Goal: Task Accomplishment & Management: Complete application form

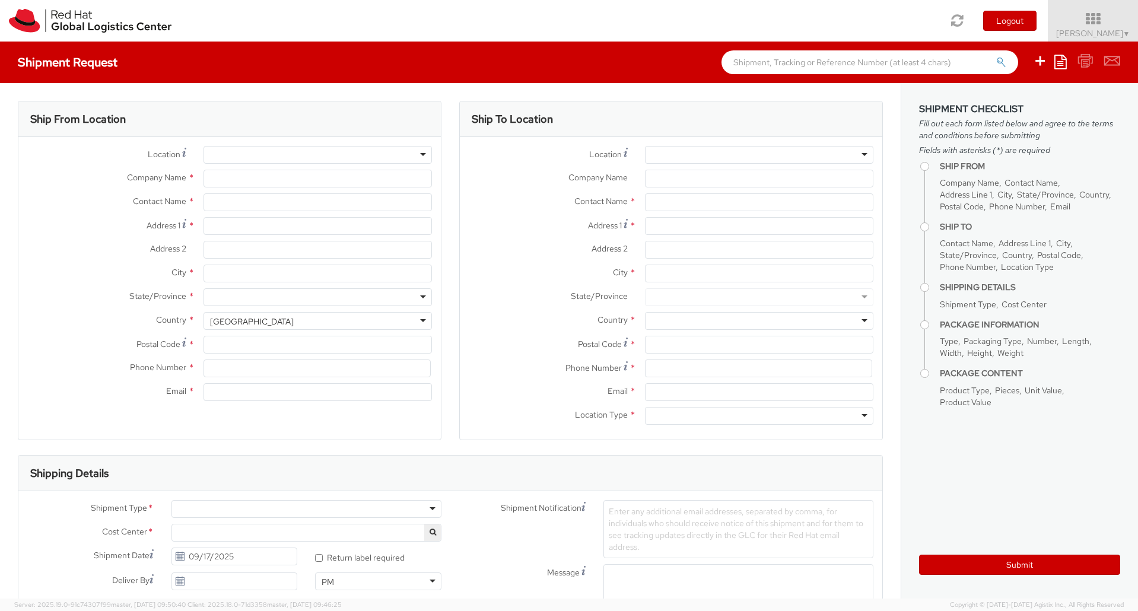
select select "670"
select select
click at [236, 156] on div at bounding box center [318, 155] width 229 height 18
type input "Red Hat Israel Ltd."
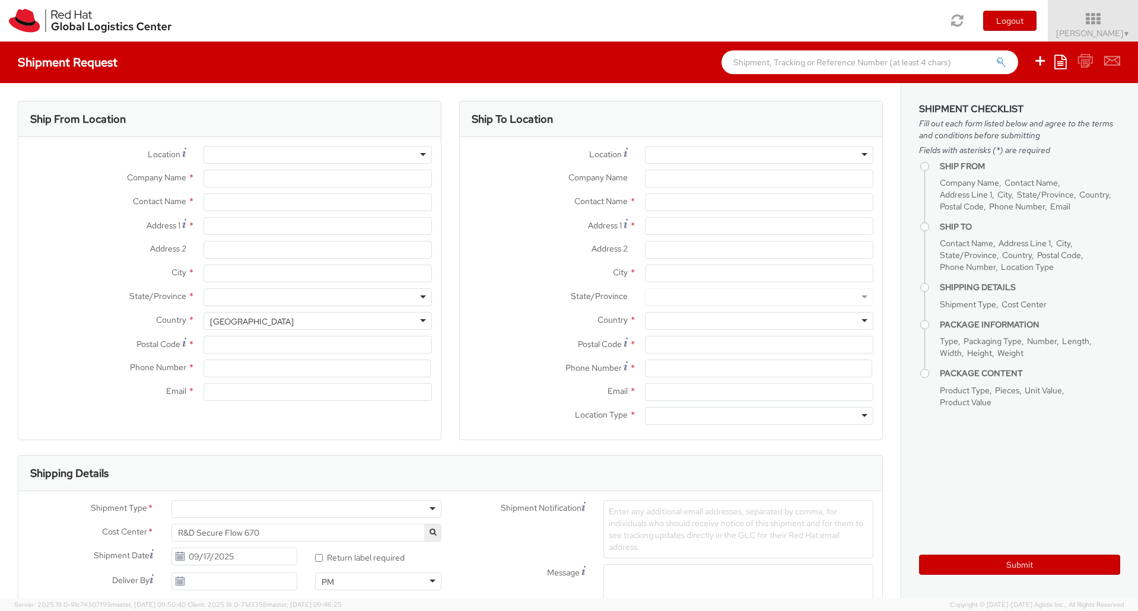
type input "[PERSON_NAME]"
type input "[STREET_ADDRESS]"
type input "15th floor"
type input "RA'ANANA"
type input "4321545"
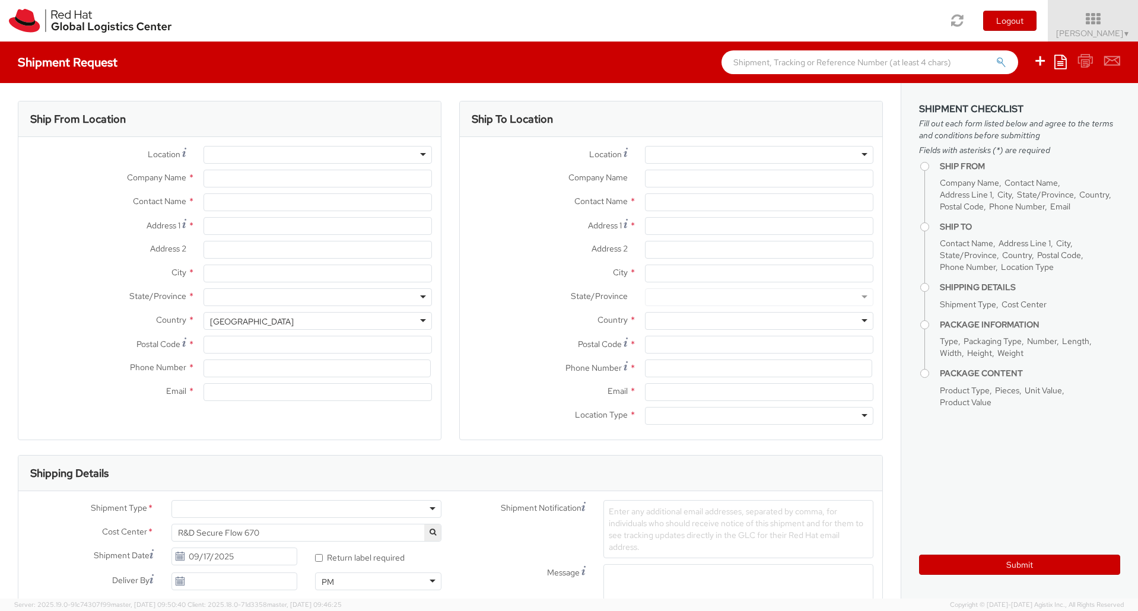
type input "[EMAIL_ADDRESS][DOMAIN_NAME]"
select select "CM"
select select "KGS"
click at [280, 152] on div "RH - Raanana" at bounding box center [318, 155] width 229 height 18
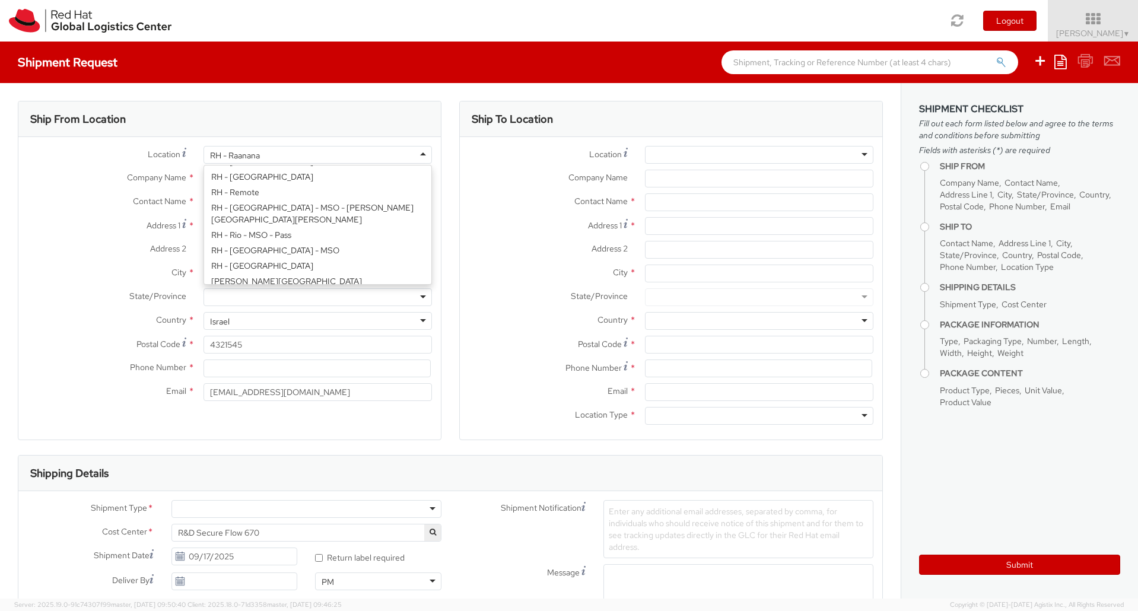
scroll to position [1632, 0]
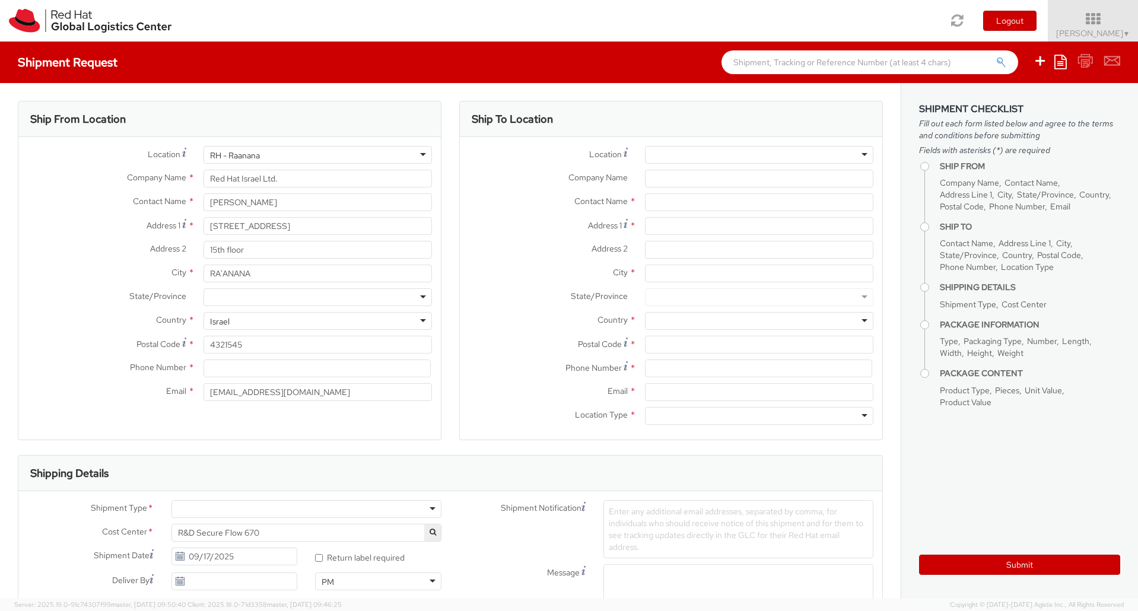
drag, startPoint x: 274, startPoint y: 156, endPoint x: 226, endPoint y: 152, distance: 48.3
click at [197, 156] on div "RH - Raanana RH - [GEOGRAPHIC_DATA] [GEOGRAPHIC_DATA] - [GEOGRAPHIC_DATA] - [GE…" at bounding box center [318, 155] width 246 height 18
click at [252, 179] on input "Red Hat Israel Ltd." at bounding box center [318, 179] width 229 height 18
click at [301, 154] on div "RH - Raanana" at bounding box center [318, 155] width 229 height 18
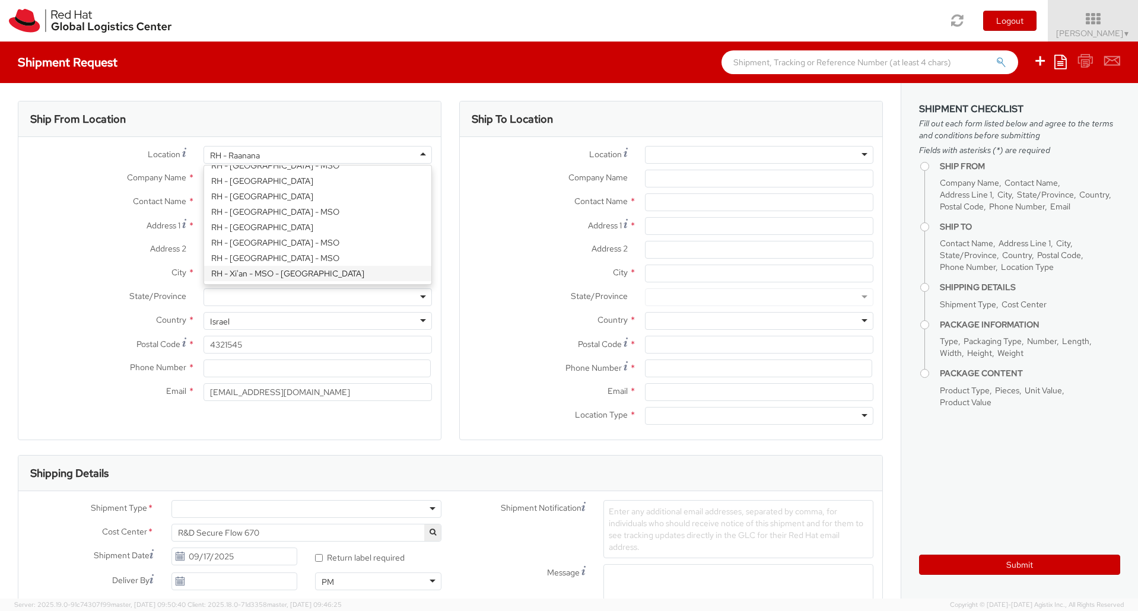
scroll to position [2048, 0]
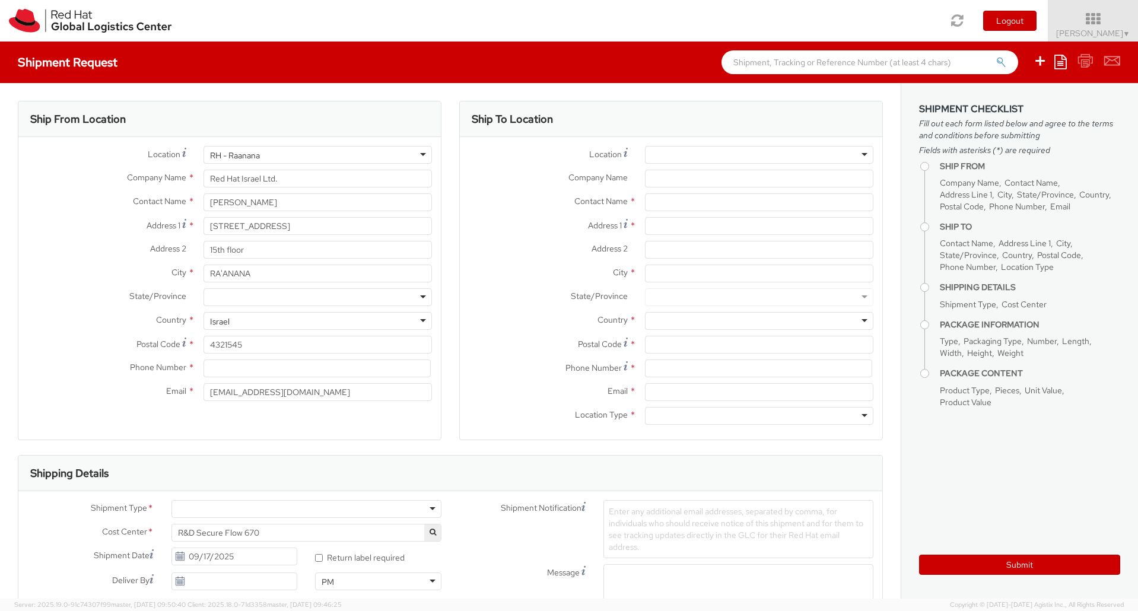
click at [122, 165] on div "Location * RH - [GEOGRAPHIC_DATA] [GEOGRAPHIC_DATA] - [GEOGRAPHIC_DATA] [GEOGRA…" at bounding box center [229, 158] width 423 height 24
click at [314, 175] on input "Red Hat Israel Ltd." at bounding box center [318, 179] width 229 height 18
drag, startPoint x: 328, startPoint y: 176, endPoint x: 62, endPoint y: 175, distance: 265.3
click at [62, 175] on div "Company Name * Red Hat Israel Ltd." at bounding box center [229, 179] width 423 height 18
drag, startPoint x: 290, startPoint y: 204, endPoint x: 170, endPoint y: 205, distance: 120.5
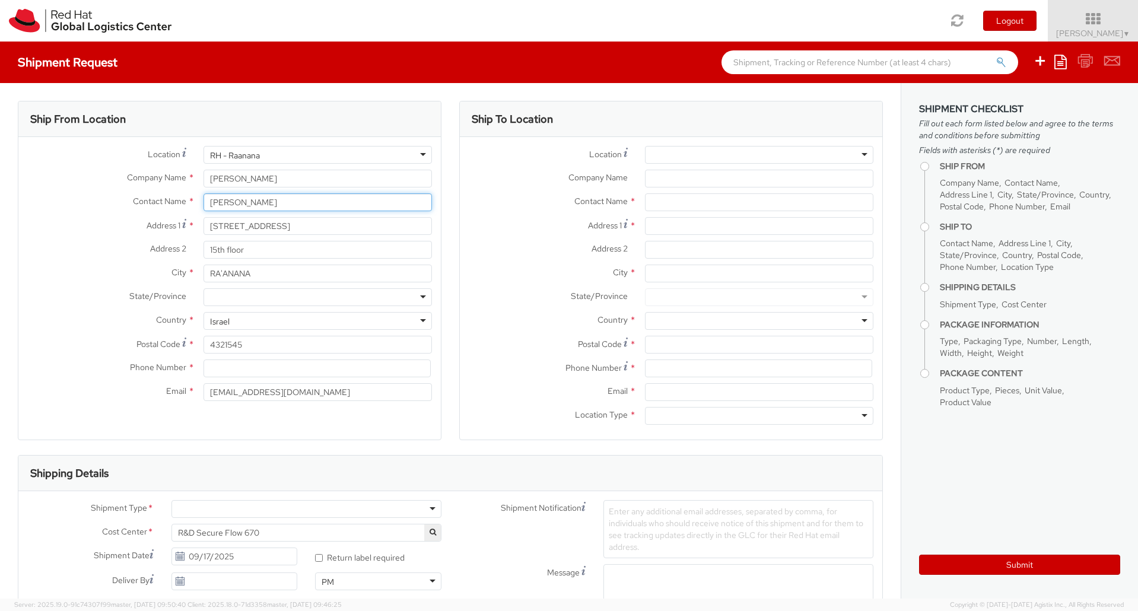
click at [170, 205] on div "Contact Name * [PERSON_NAME]" at bounding box center [229, 202] width 423 height 18
drag, startPoint x: 265, startPoint y: 174, endPoint x: 191, endPoint y: 174, distance: 74.2
click at [191, 174] on div "Company Name * [PERSON_NAME]" at bounding box center [229, 179] width 423 height 18
type input "Red Hat"
drag, startPoint x: 299, startPoint y: 201, endPoint x: 125, endPoint y: 205, distance: 174.5
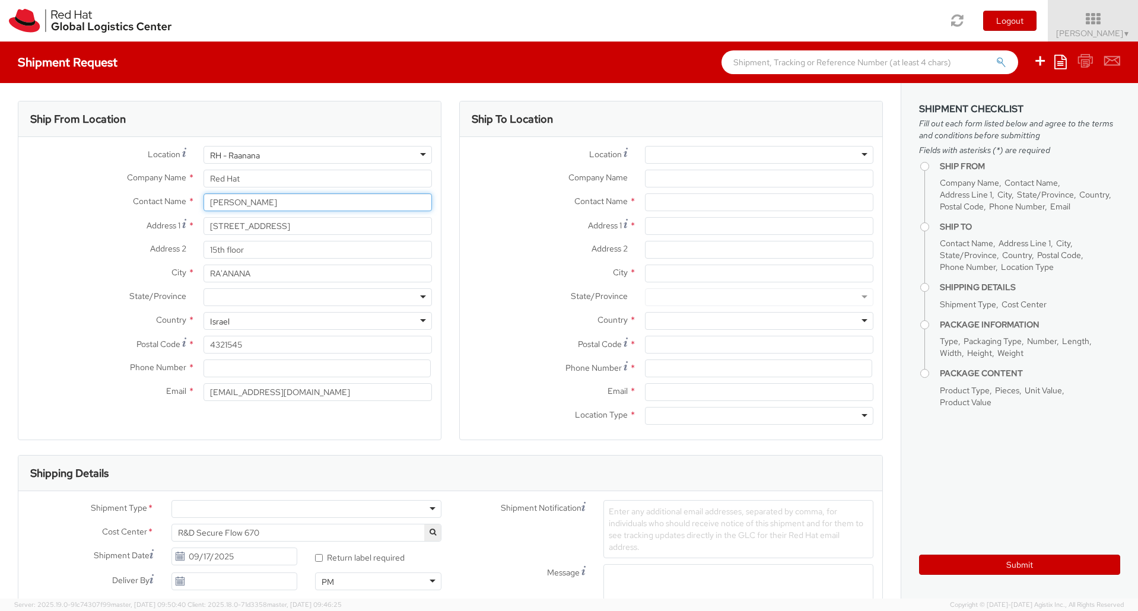
click at [125, 205] on div "Contact Name * [PERSON_NAME]" at bounding box center [229, 202] width 423 height 18
drag, startPoint x: 303, startPoint y: 227, endPoint x: 44, endPoint y: 211, distance: 259.9
click at [44, 211] on div "Location * RH - [GEOGRAPHIC_DATA] [GEOGRAPHIC_DATA] - [GEOGRAPHIC_DATA] [GEOGRA…" at bounding box center [229, 276] width 423 height 261
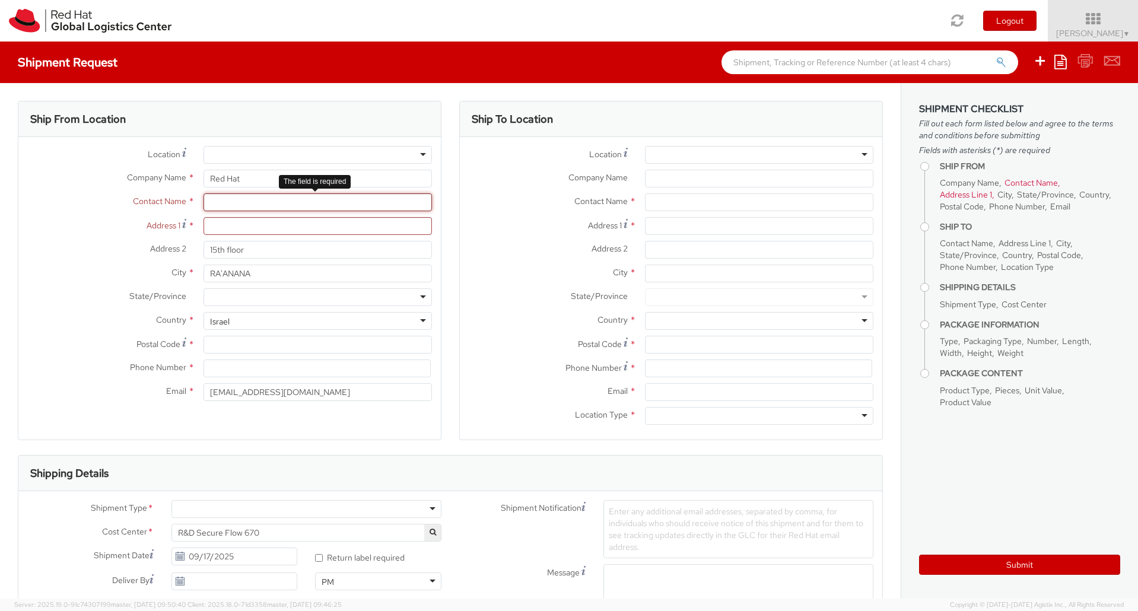
click at [221, 199] on input "text" at bounding box center [318, 202] width 229 height 18
click at [249, 179] on input "Red Hat" at bounding box center [318, 179] width 229 height 18
click at [237, 207] on input "text" at bounding box center [318, 202] width 229 height 18
paste input "[PERSON_NAME]"
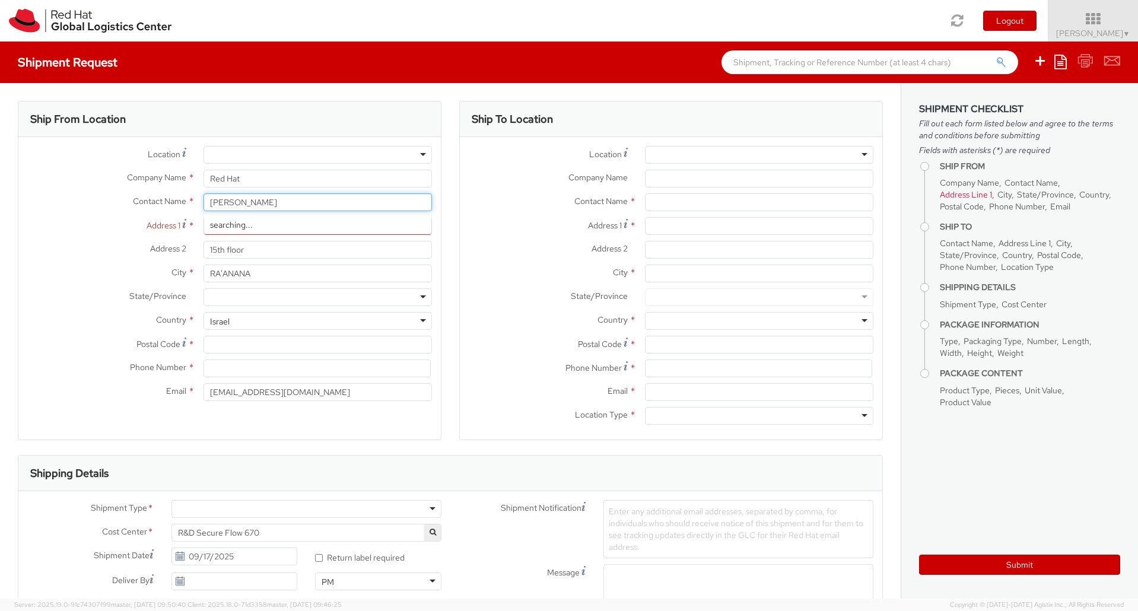
click at [242, 229] on div "searching..." at bounding box center [317, 225] width 227 height 18
type input "[PERSON_NAME]"
click at [118, 226] on label "Address 1 *" at bounding box center [106, 225] width 176 height 16
click at [204, 226] on input "Address 1 *" at bounding box center [318, 226] width 229 height 18
click at [221, 228] on input "Address 1 *" at bounding box center [318, 226] width 229 height 18
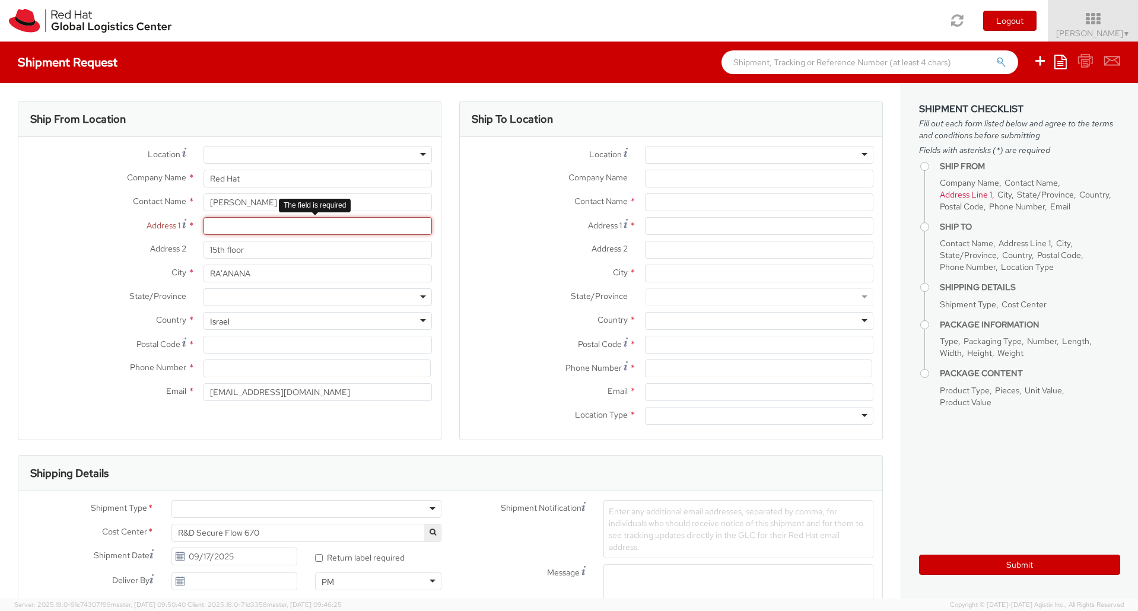
paste input "[STREET_ADDRESS]."
click at [365, 227] on input "[STREET_ADDRESS]." at bounding box center [318, 226] width 229 height 18
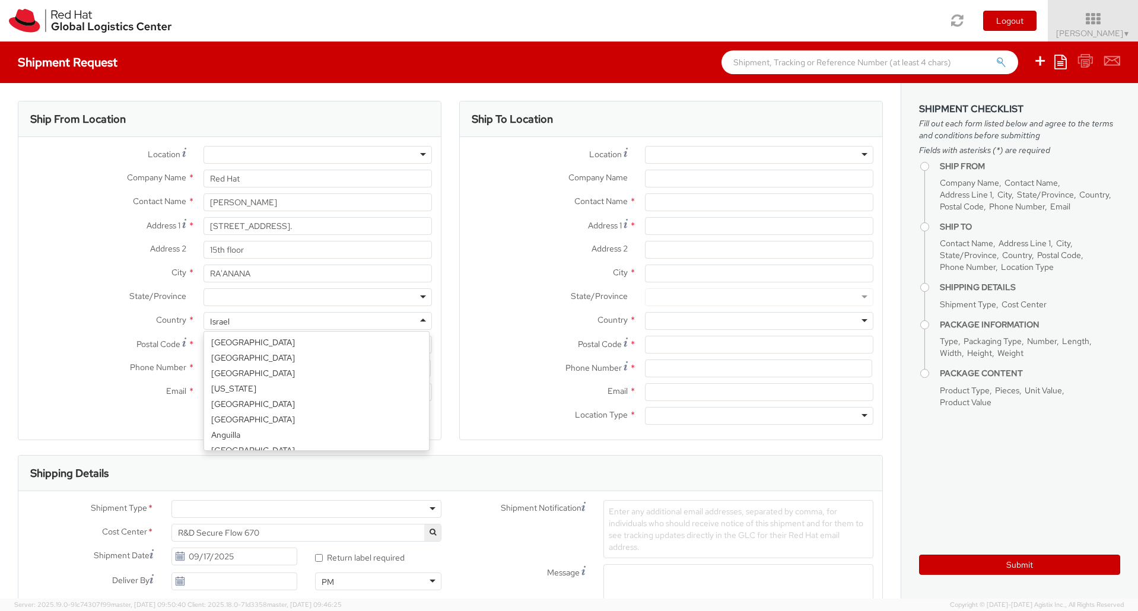
scroll to position [1325, 0]
click at [248, 318] on div "Israel" at bounding box center [318, 321] width 229 height 18
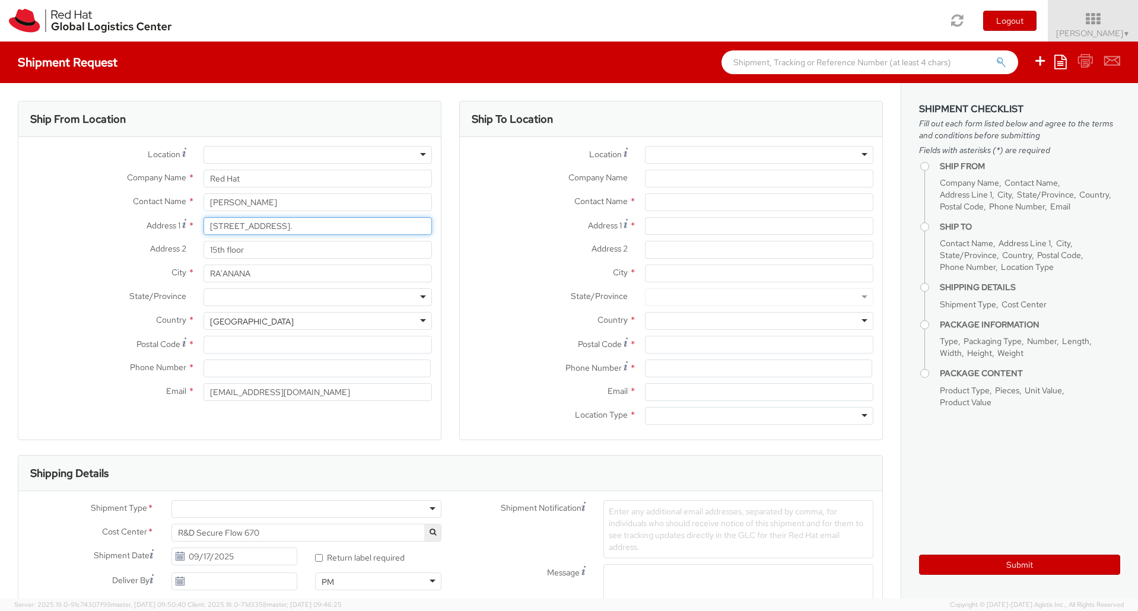
drag, startPoint x: 320, startPoint y: 224, endPoint x: 387, endPoint y: 230, distance: 67.4
click at [387, 230] on input "[STREET_ADDRESS]." at bounding box center [318, 226] width 229 height 18
type input "[STREET_ADDRESS]."
click at [250, 289] on div at bounding box center [318, 297] width 229 height 18
paste input "County [GEOGRAPHIC_DATA],"
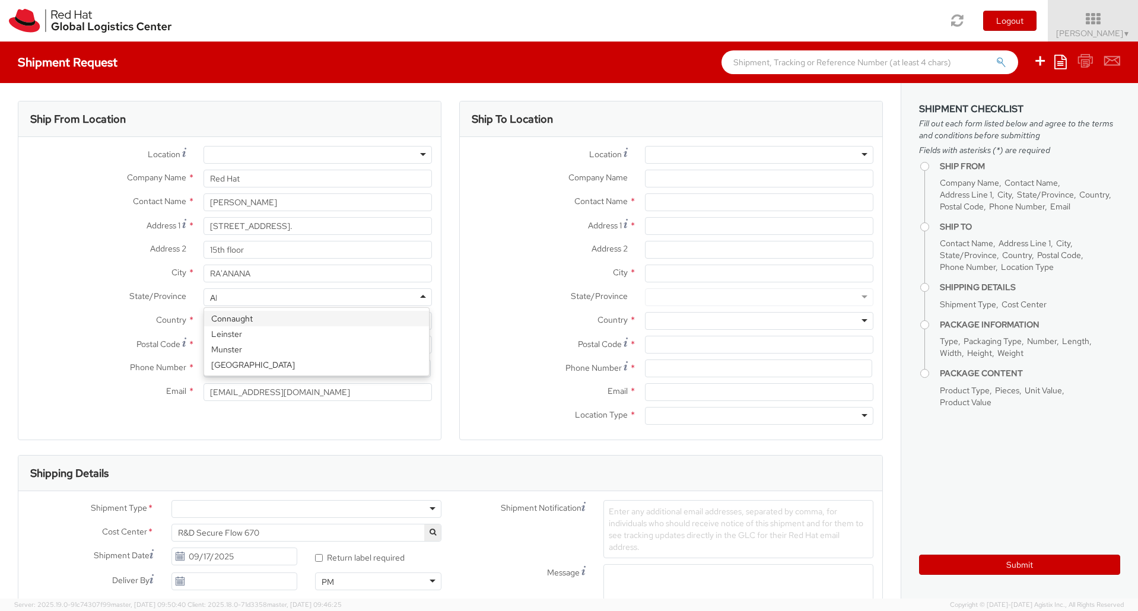
scroll to position [0, 0]
type input "County [GEOGRAPHIC_DATA]"
click at [75, 296] on label "State/Province *" at bounding box center [106, 295] width 176 height 15
click at [219, 304] on div at bounding box center [318, 297] width 229 height 18
click at [302, 227] on input "[STREET_ADDRESS]." at bounding box center [318, 226] width 229 height 18
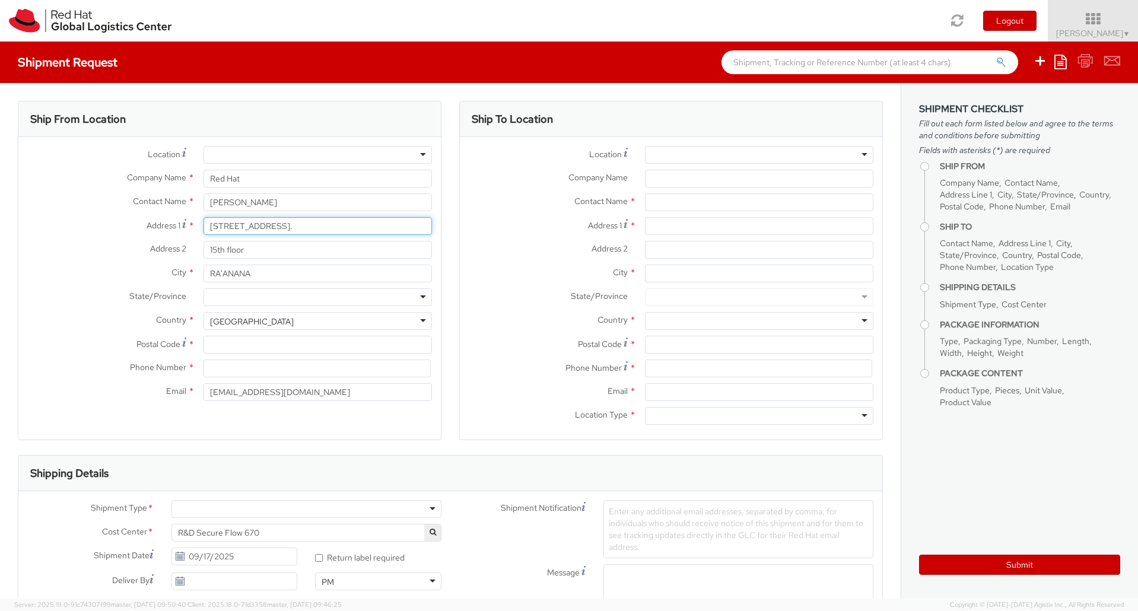
click at [302, 227] on input "[STREET_ADDRESS]." at bounding box center [318, 226] width 229 height 18
drag, startPoint x: 265, startPoint y: 273, endPoint x: 183, endPoint y: 271, distance: 81.3
click at [183, 271] on div "City * RA'ANANA" at bounding box center [229, 274] width 423 height 18
paste input "Tramore"
type input "Tramore"
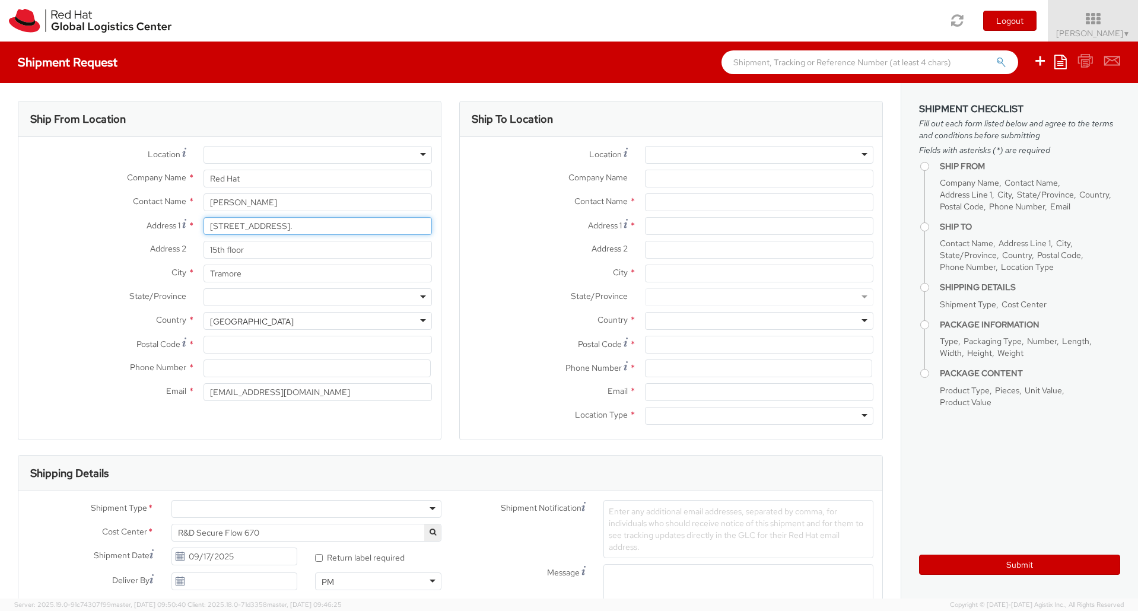
drag, startPoint x: 326, startPoint y: 226, endPoint x: 363, endPoint y: 229, distance: 36.9
click at [363, 229] on input "[STREET_ADDRESS]." at bounding box center [318, 226] width 229 height 18
type input "34 [GEOGRAPHIC_DATA], [GEOGRAPHIC_DATA], , ."
click at [230, 341] on input "Postal Code *" at bounding box center [318, 345] width 229 height 18
paste input "X91 H9X0"
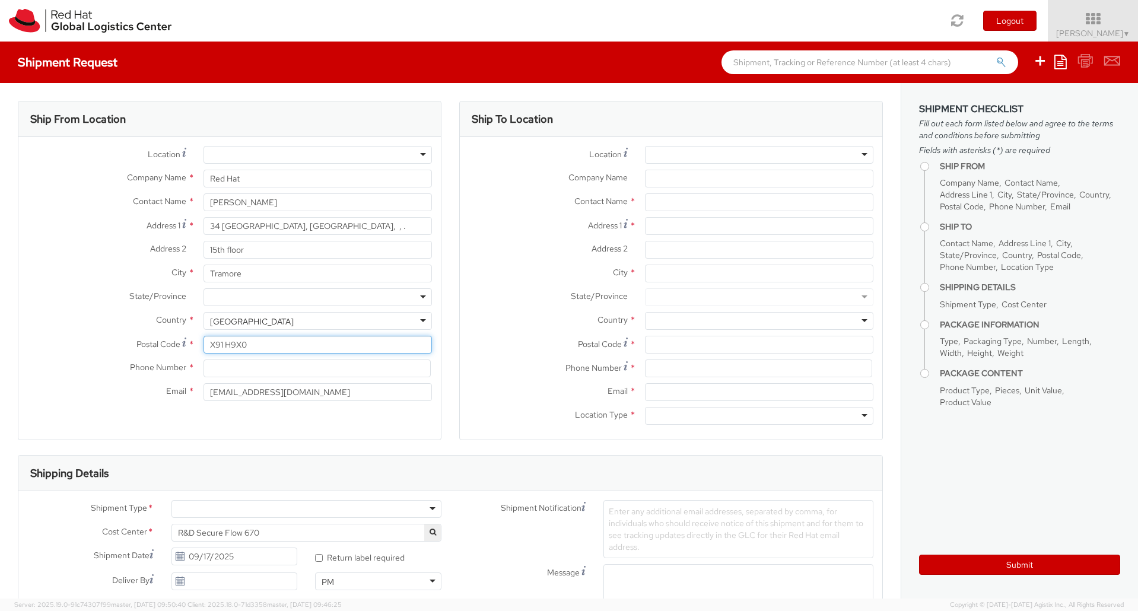
type input "X91 H9X0"
click at [230, 372] on input at bounding box center [317, 369] width 227 height 18
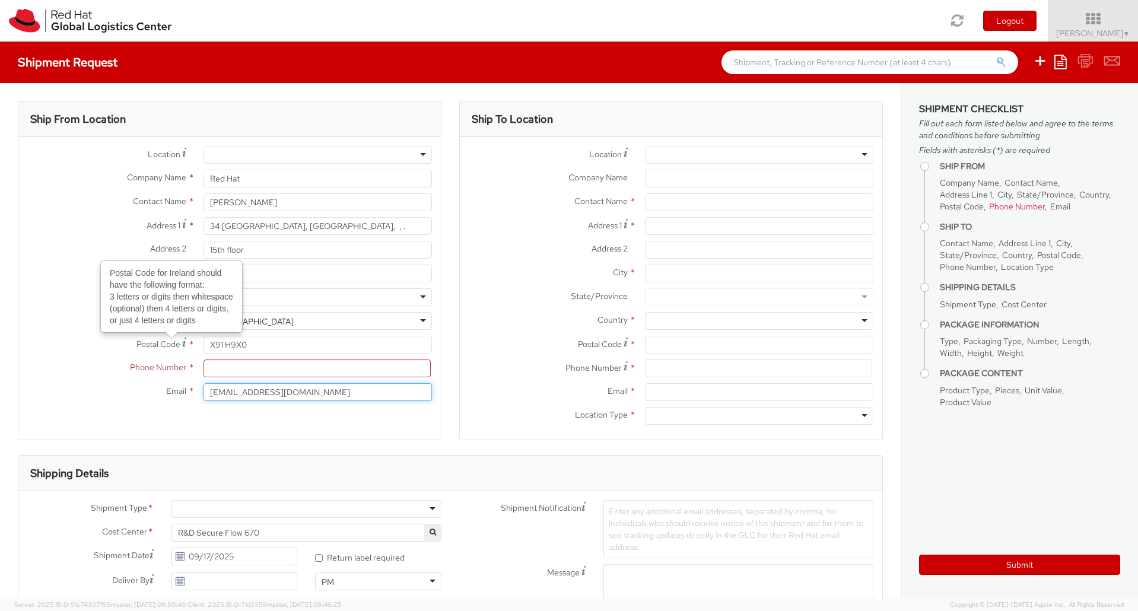
click at [286, 394] on input "[EMAIL_ADDRESS][DOMAIN_NAME]" at bounding box center [318, 392] width 229 height 18
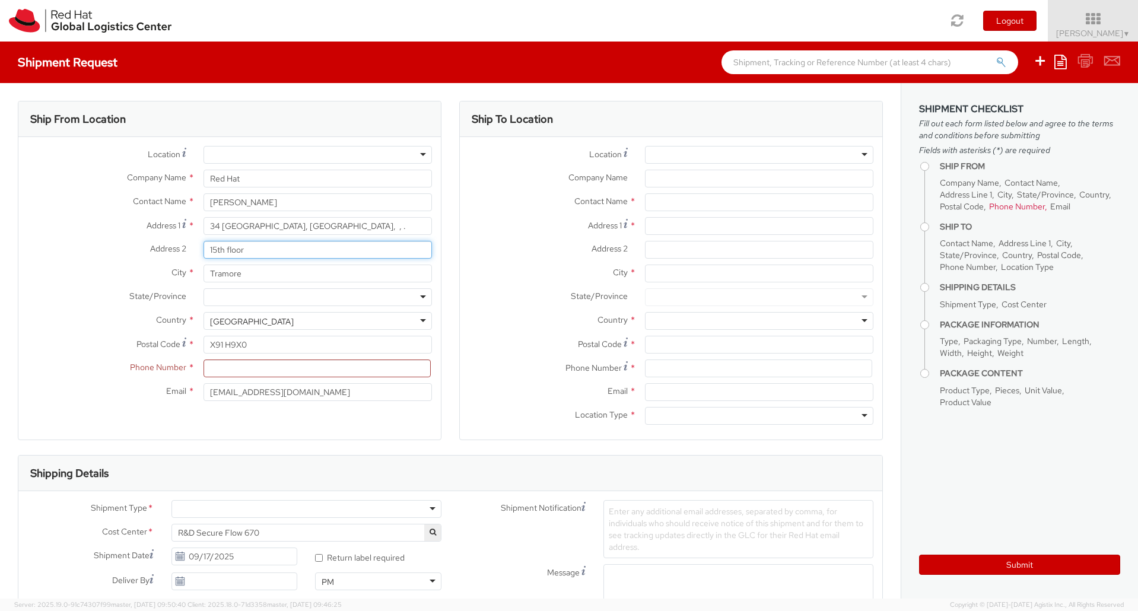
drag, startPoint x: 248, startPoint y: 244, endPoint x: 185, endPoint y: 246, distance: 62.4
click at [185, 246] on div "Address 2 * 15th floor" at bounding box center [229, 250] width 423 height 18
click at [353, 231] on input "34 [GEOGRAPHIC_DATA], [GEOGRAPHIC_DATA], , ." at bounding box center [318, 226] width 229 height 18
drag, startPoint x: 231, startPoint y: 226, endPoint x: 170, endPoint y: 226, distance: 61.1
click at [170, 226] on div "Address [STREET_ADDRESS]" at bounding box center [229, 226] width 423 height 18
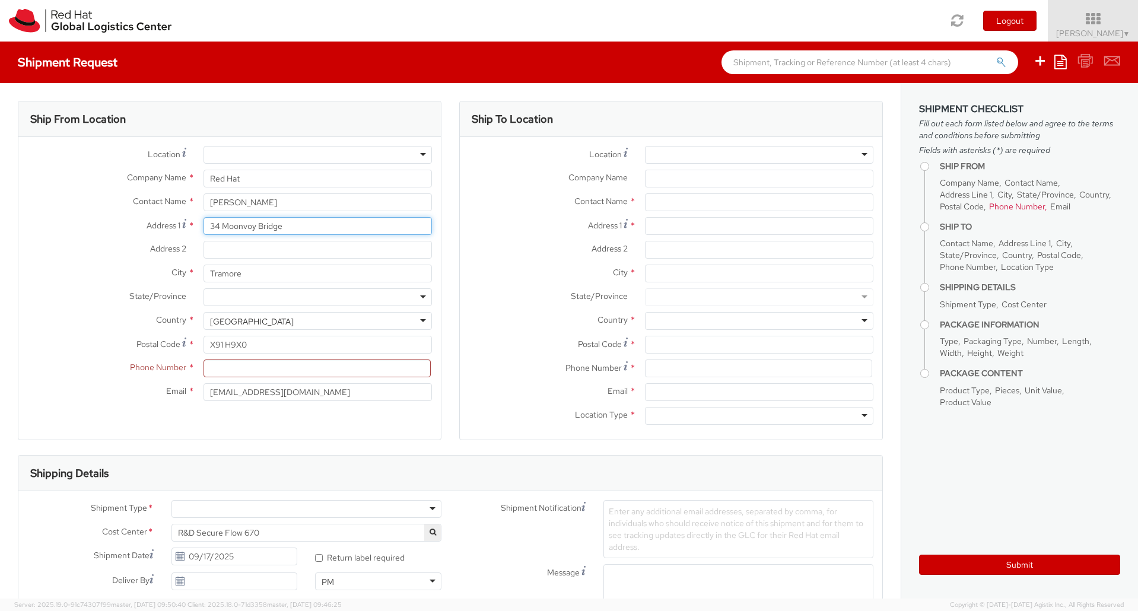
type input "34 Moonvoy Bridge"
click at [242, 370] on input at bounding box center [317, 369] width 227 height 18
paste input "087 0028350"
type input "087 0028350"
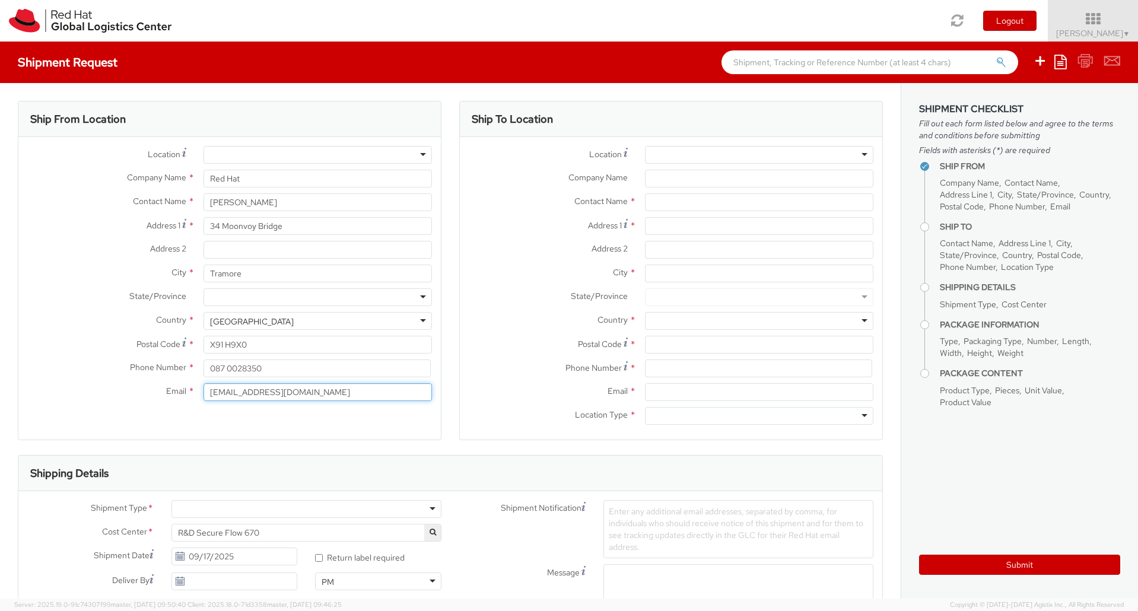
drag, startPoint x: 302, startPoint y: 389, endPoint x: 187, endPoint y: 388, distance: 115.1
click at [187, 388] on div "Email * [EMAIL_ADDRESS][DOMAIN_NAME]" at bounding box center [229, 392] width 423 height 18
paste input "[EMAIL_ADDRESS]"
type input "[EMAIL_ADDRESS][DOMAIN_NAME]"
click at [299, 436] on div "Ship From Location Location * [GEOGRAPHIC_DATA] - [GEOGRAPHIC_DATA] - [GEOGRAPH…" at bounding box center [230, 270] width 424 height 339
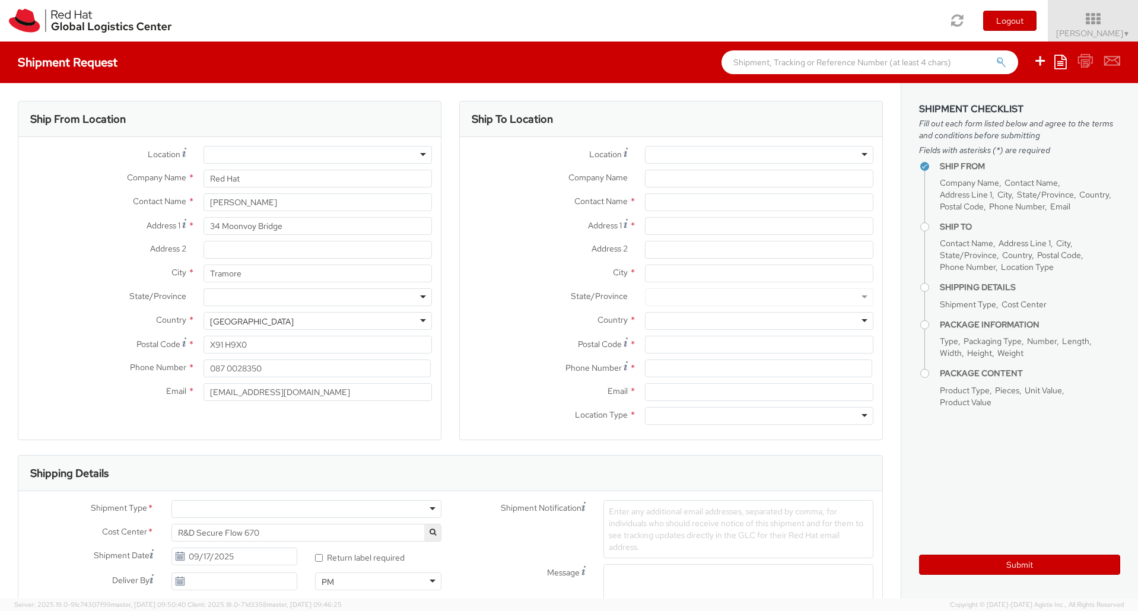
click at [719, 154] on div at bounding box center [759, 155] width 229 height 18
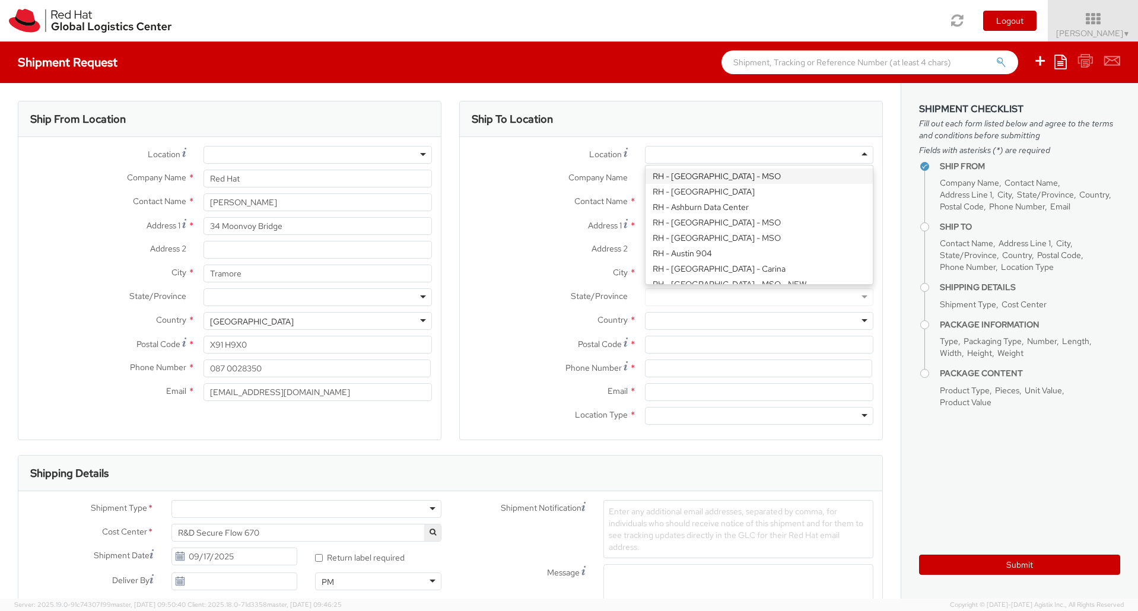
click at [691, 154] on div at bounding box center [759, 155] width 229 height 18
type input "Red Hat Czech s.r.o."
type input "Purkynova 647/111"
type input "[GEOGRAPHIC_DATA]"
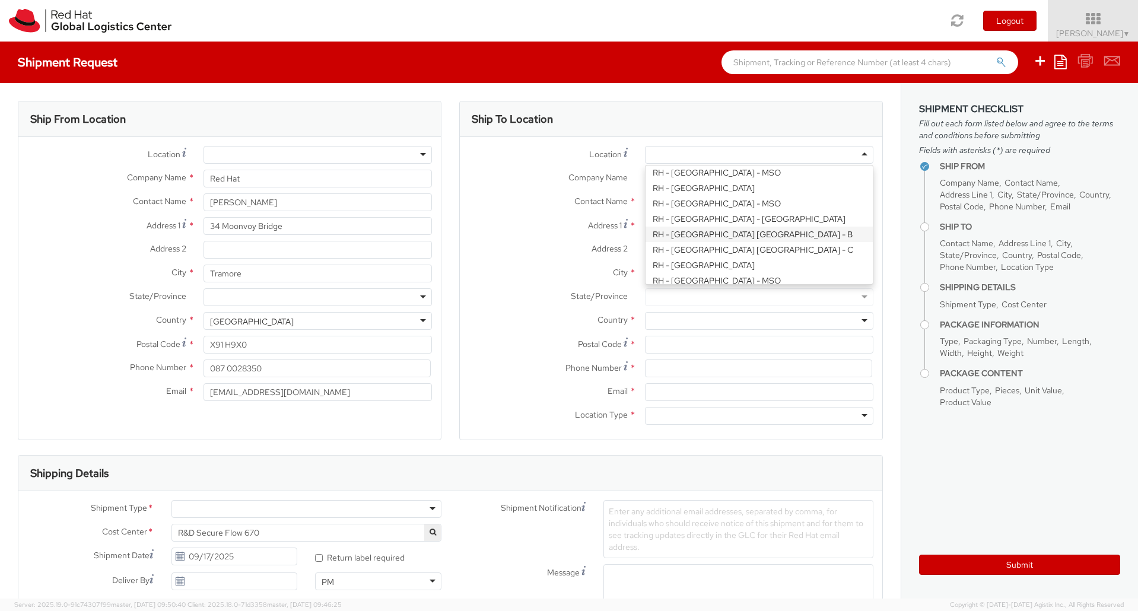
type input "621 00"
type input "420 532 294 555"
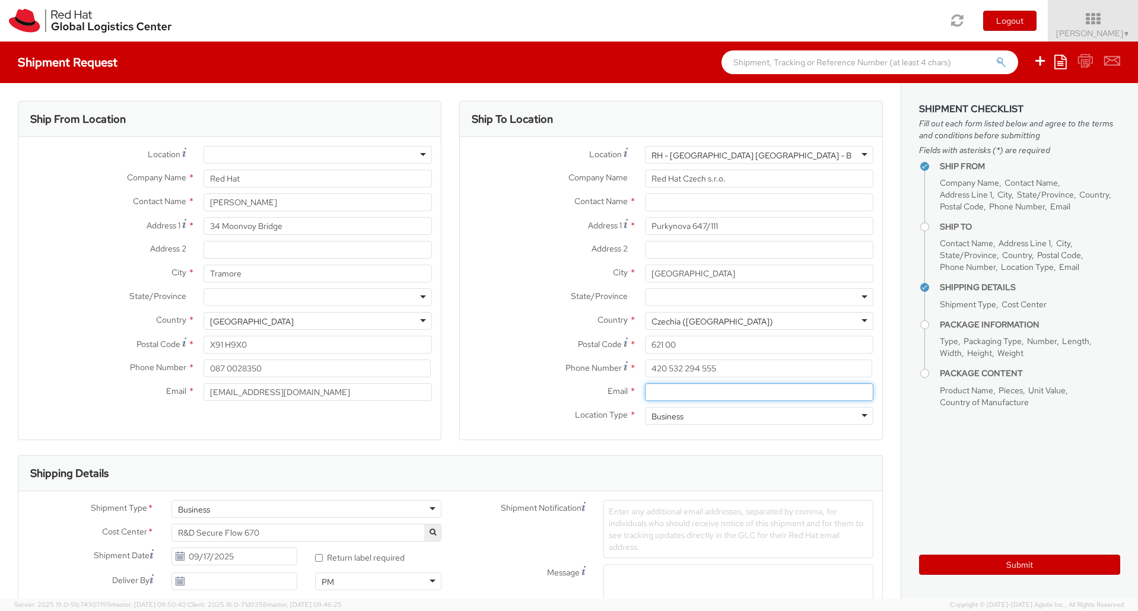
click at [674, 388] on input "Email *" at bounding box center [759, 392] width 229 height 18
paste input "420 532 294 555"
type input "420 532 294 555"
click at [712, 401] on input "Email *" at bounding box center [759, 392] width 229 height 18
paste input "[EMAIL_ADDRESS][DOMAIN_NAME]"
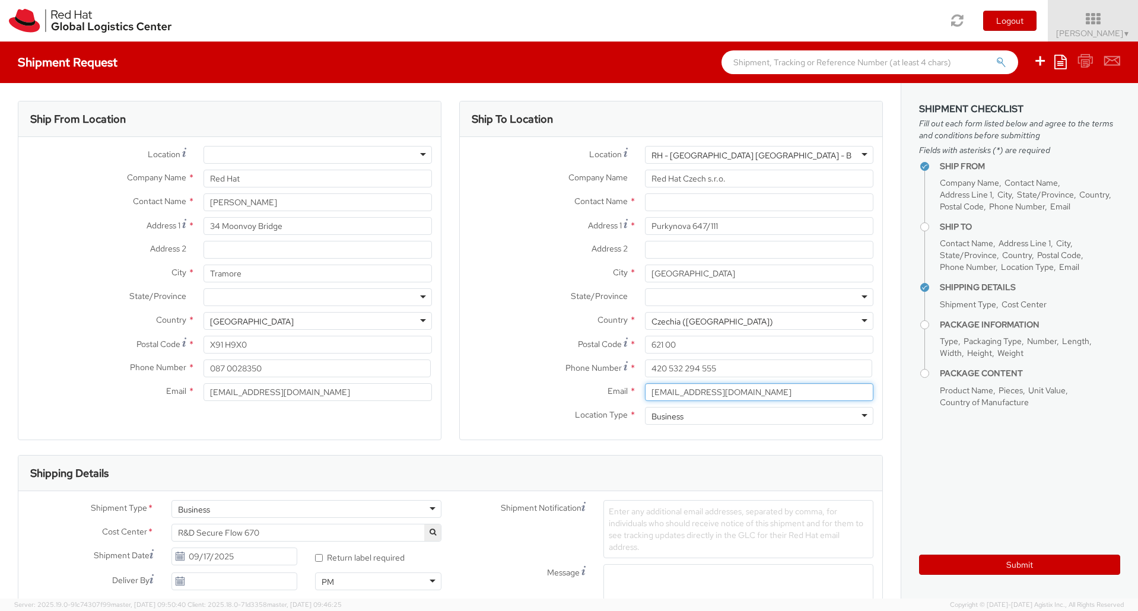
type input "[EMAIL_ADDRESS][DOMAIN_NAME]"
click at [496, 349] on label "Postal Code *" at bounding box center [548, 344] width 176 height 16
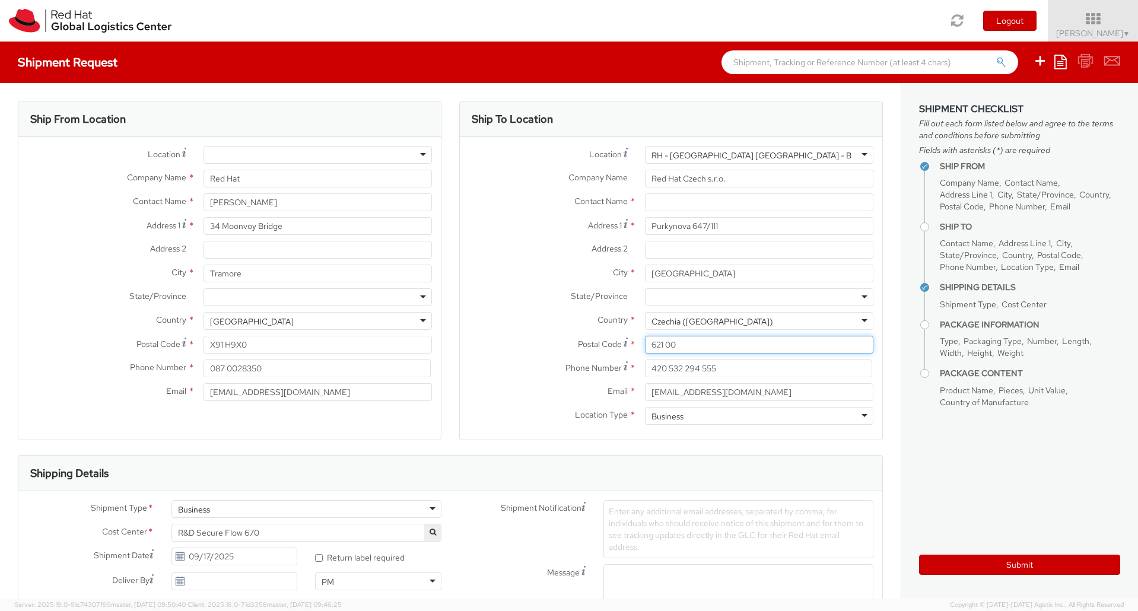
click at [645, 349] on input "621 00" at bounding box center [759, 345] width 229 height 18
click at [648, 205] on input "text" at bounding box center [759, 202] width 229 height 18
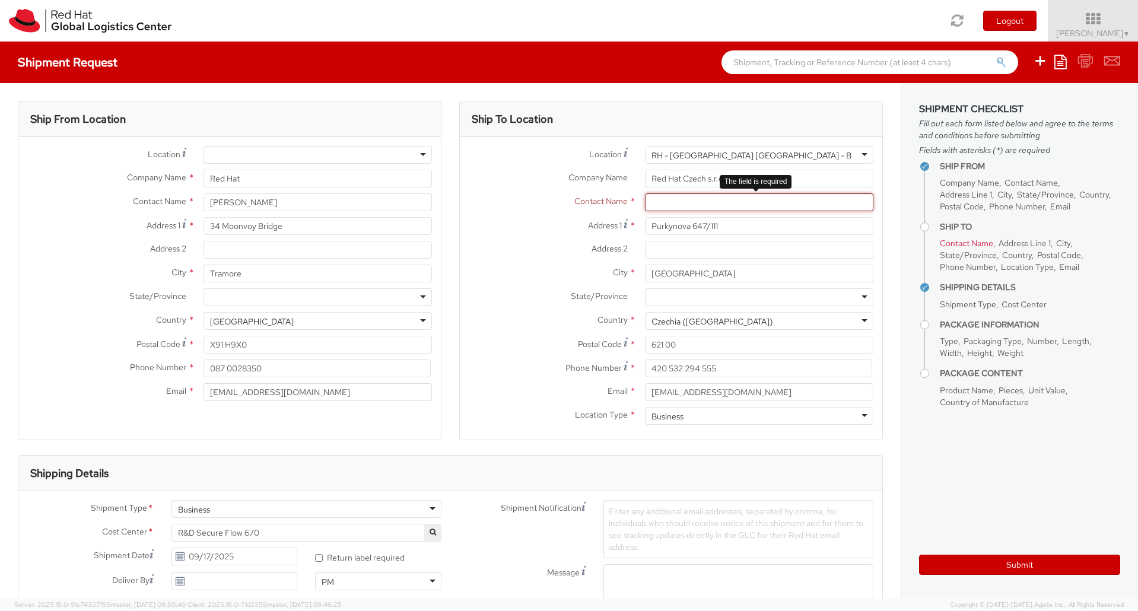
click at [665, 202] on input "text" at bounding box center [759, 202] width 229 height 18
paste input "Red Hat IT - Endpoint Systems"
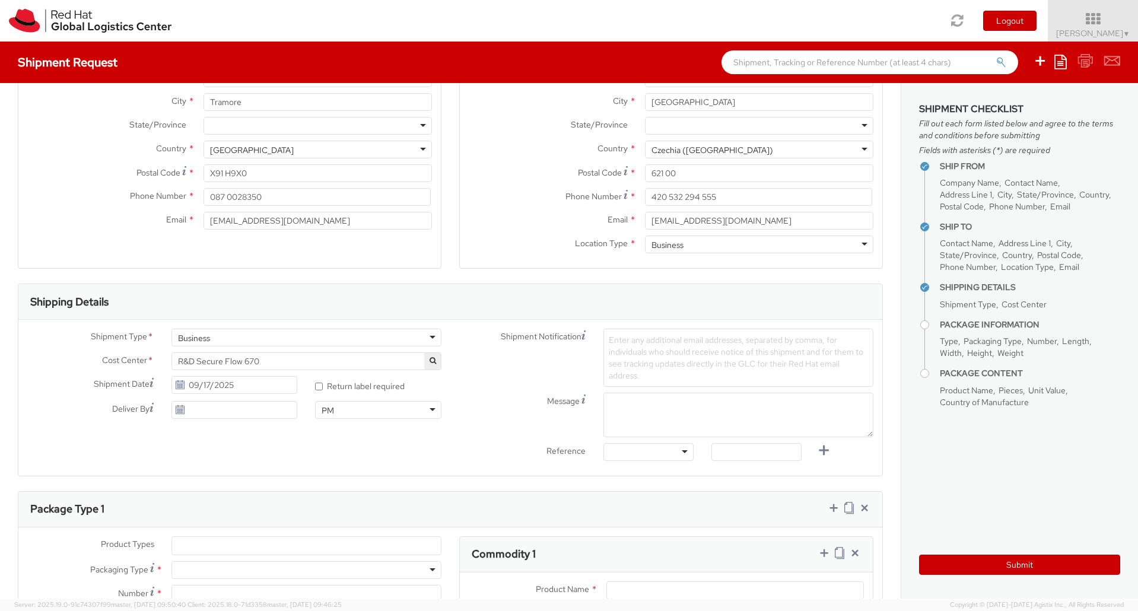
scroll to position [178, 0]
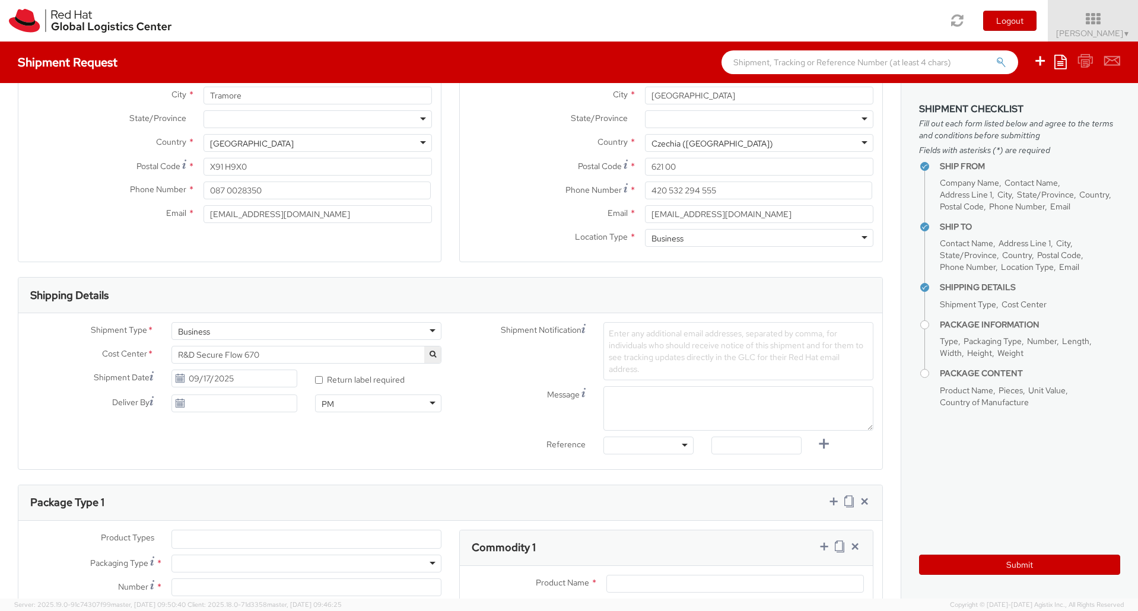
type input "Red Hat IT - Endpoint Systems"
click at [314, 354] on span "R&D Secure Flow 670" at bounding box center [306, 355] width 257 height 11
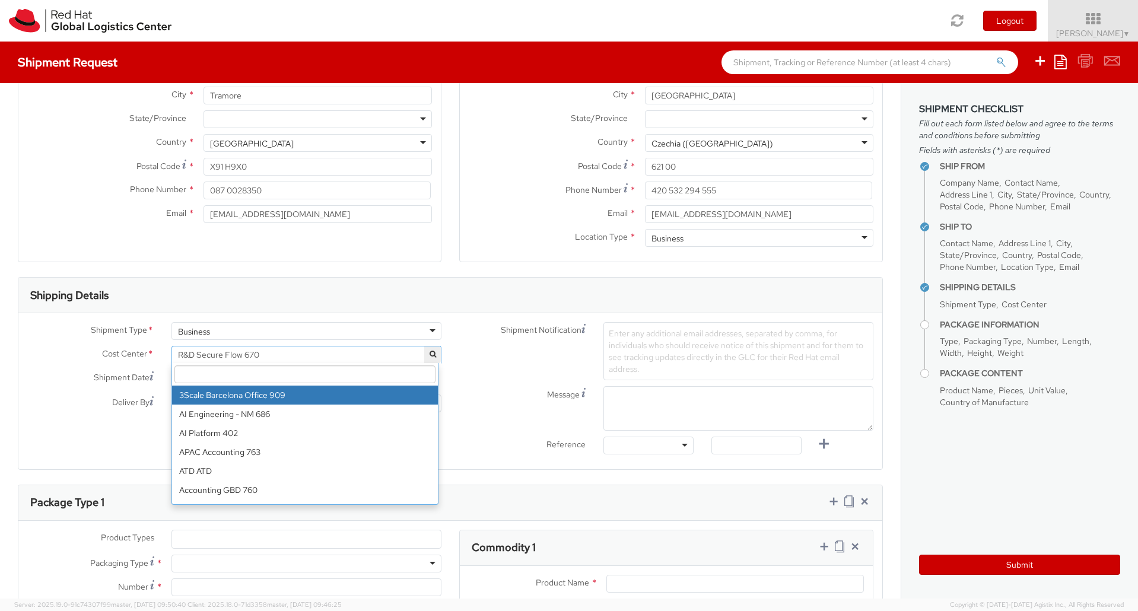
click at [290, 375] on input "search" at bounding box center [304, 375] width 261 height 18
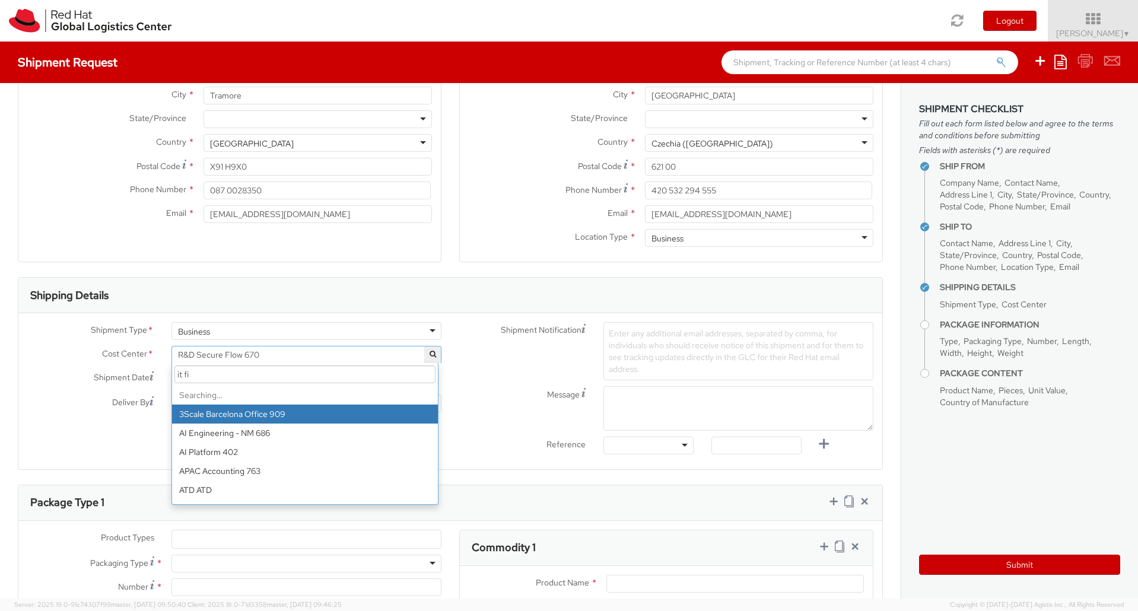
type input "it fix"
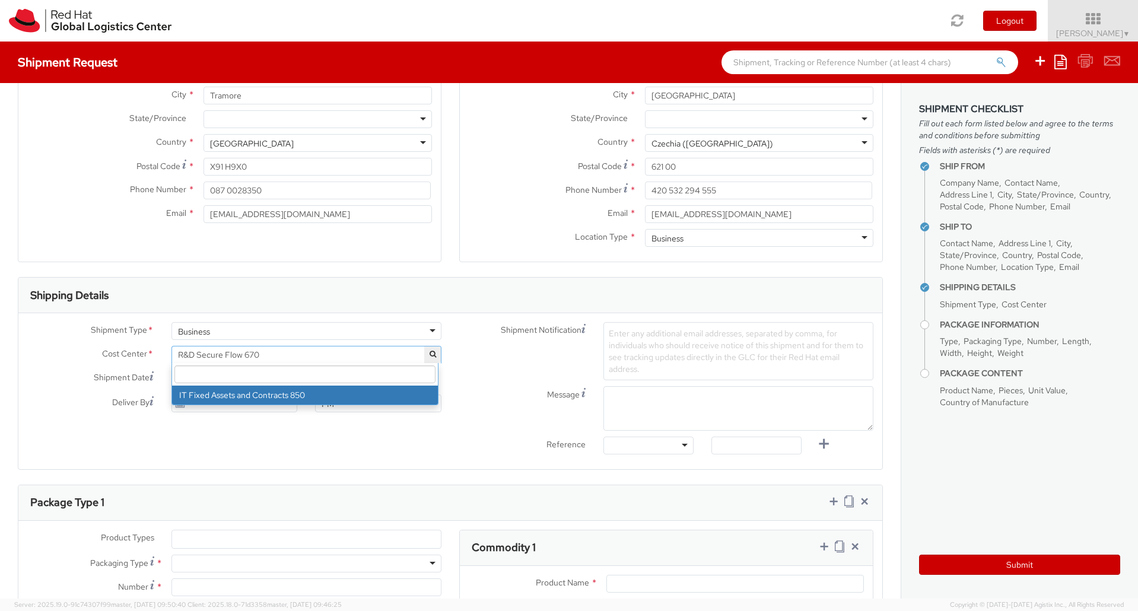
select select "850"
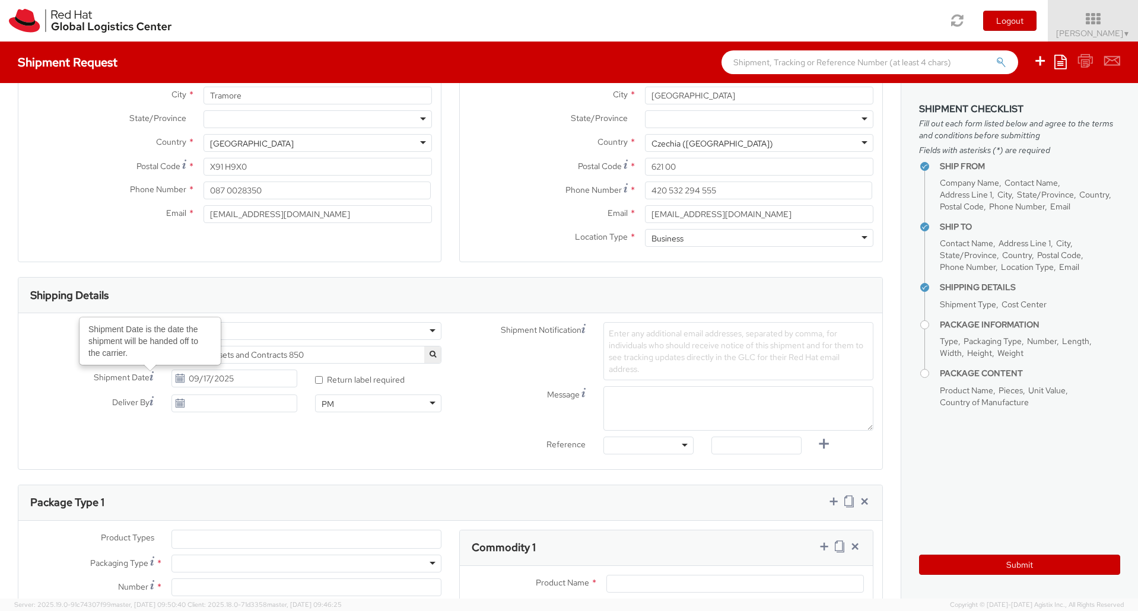
click at [178, 380] on use at bounding box center [180, 378] width 8 height 8
click at [206, 380] on input "09/17/2025" at bounding box center [235, 379] width 126 height 18
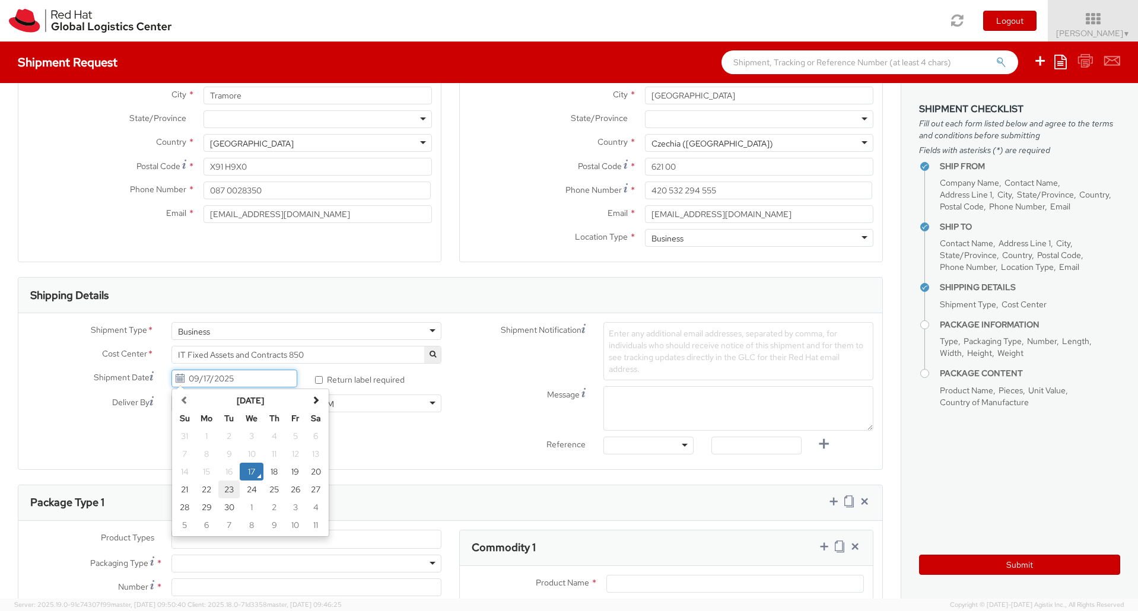
click at [221, 487] on td "23" at bounding box center [228, 490] width 21 height 18
type input "[DATE]"
type input "09/17/2025"
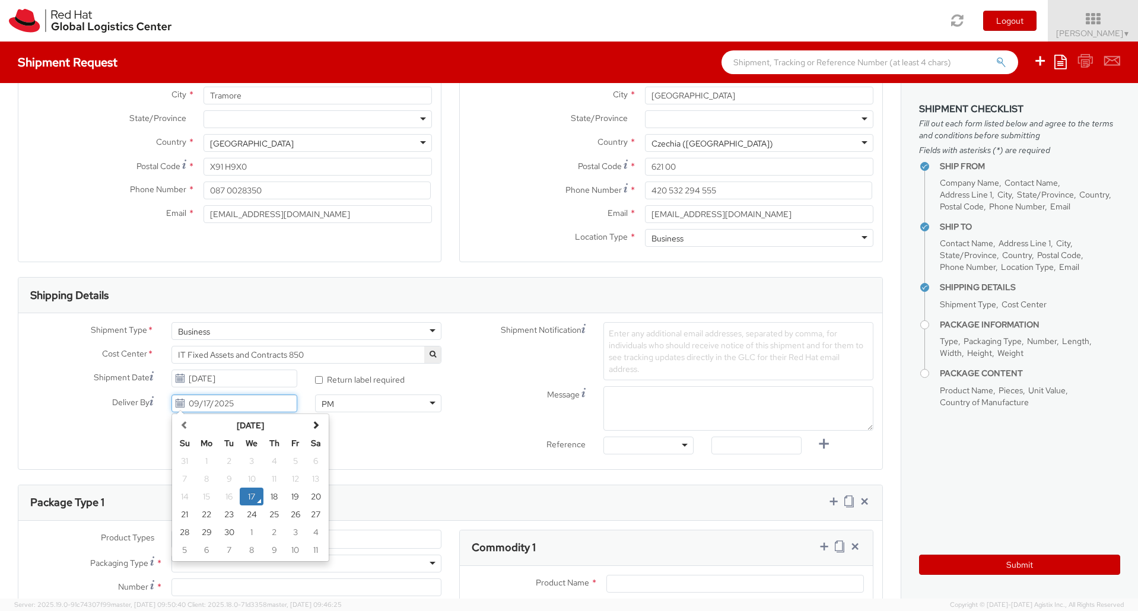
click at [258, 407] on input "09/17/2025" at bounding box center [235, 404] width 126 height 18
click at [421, 467] on div "Shipment Type * Business Business Business Cost Center * R&D Secure Flow 670 IT…" at bounding box center [450, 391] width 864 height 156
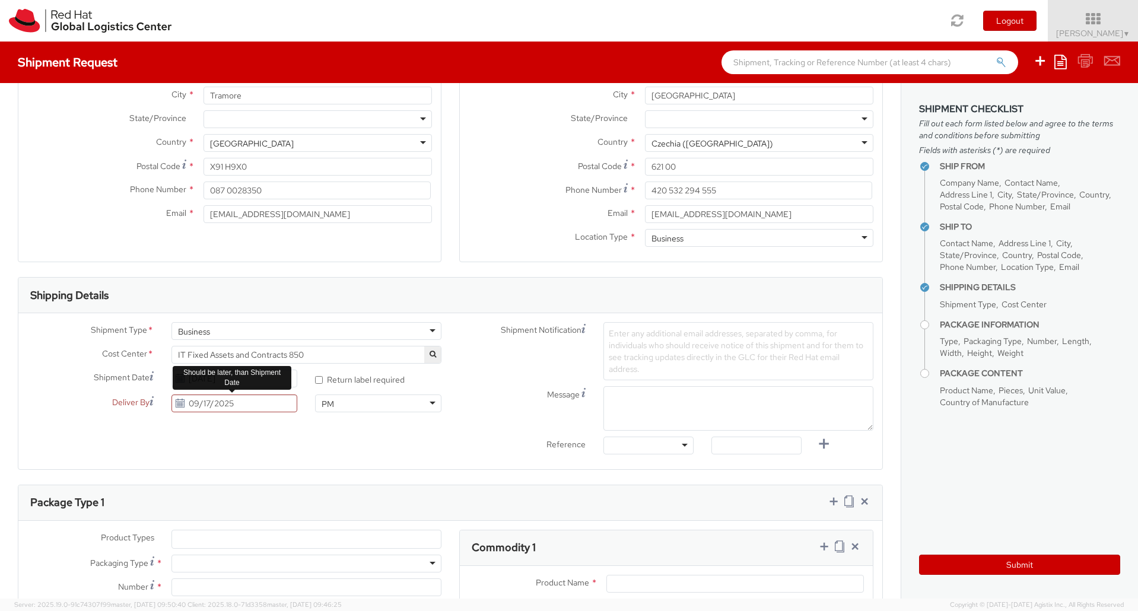
click at [181, 404] on icon at bounding box center [180, 403] width 10 height 9
click at [246, 404] on input "09/17/2025" at bounding box center [235, 404] width 126 height 18
click at [320, 429] on th at bounding box center [316, 426] width 21 height 18
click at [653, 447] on div at bounding box center [649, 446] width 90 height 18
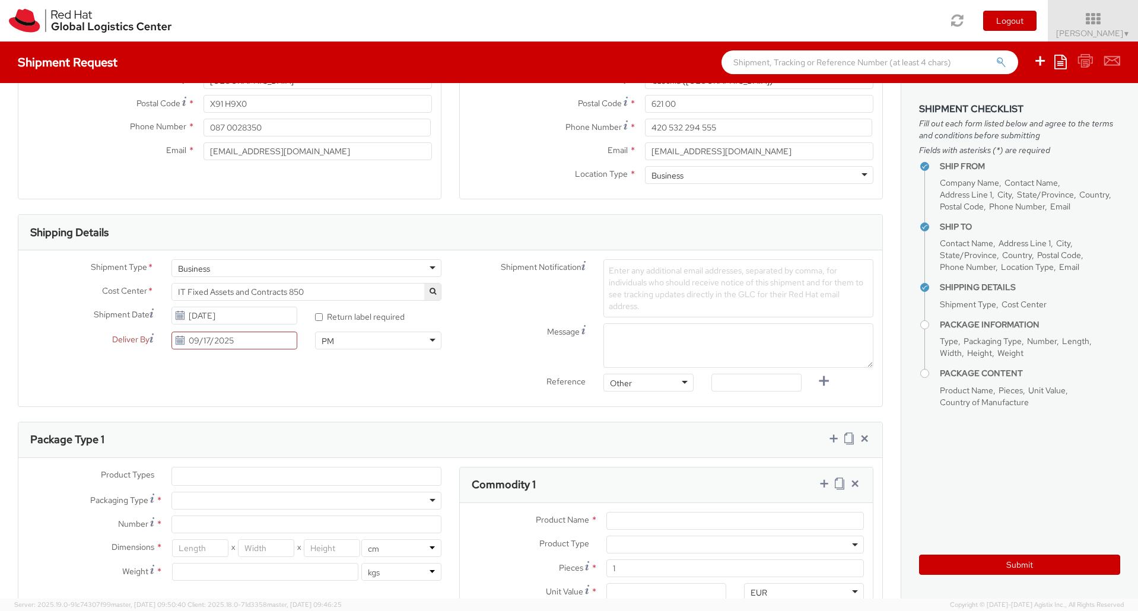
scroll to position [237, 0]
click at [629, 280] on div "Enter any additional email addresses, separated by comma, for individuals who s…" at bounding box center [739, 292] width 270 height 58
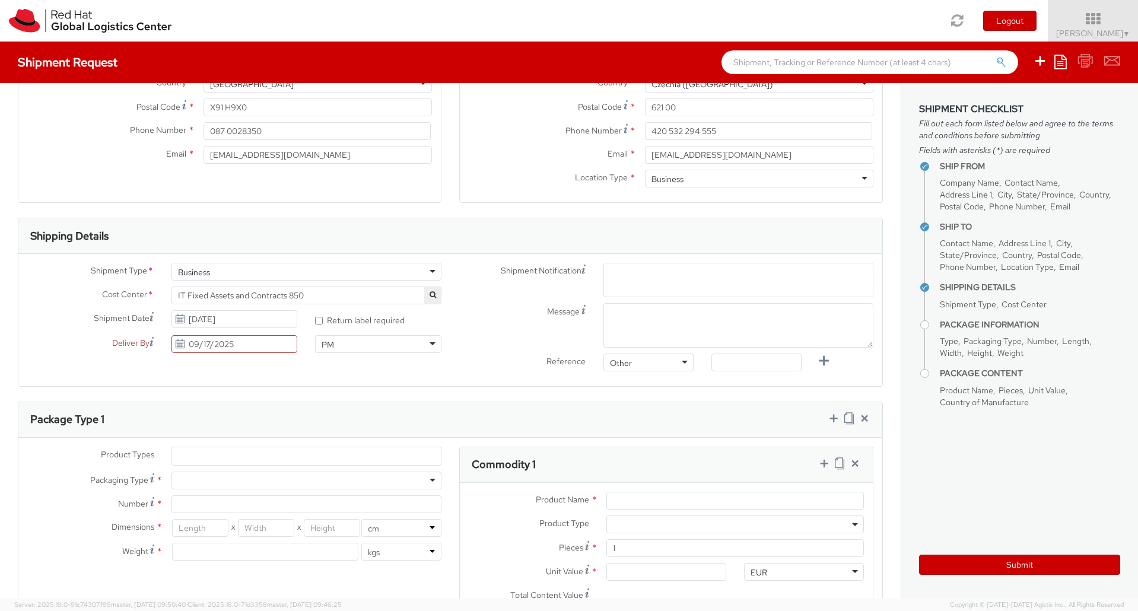
paste input "[EMAIL_ADDRESS][DOMAIN_NAME]"
type input "[EMAIL_ADDRESS][DOMAIN_NAME]"
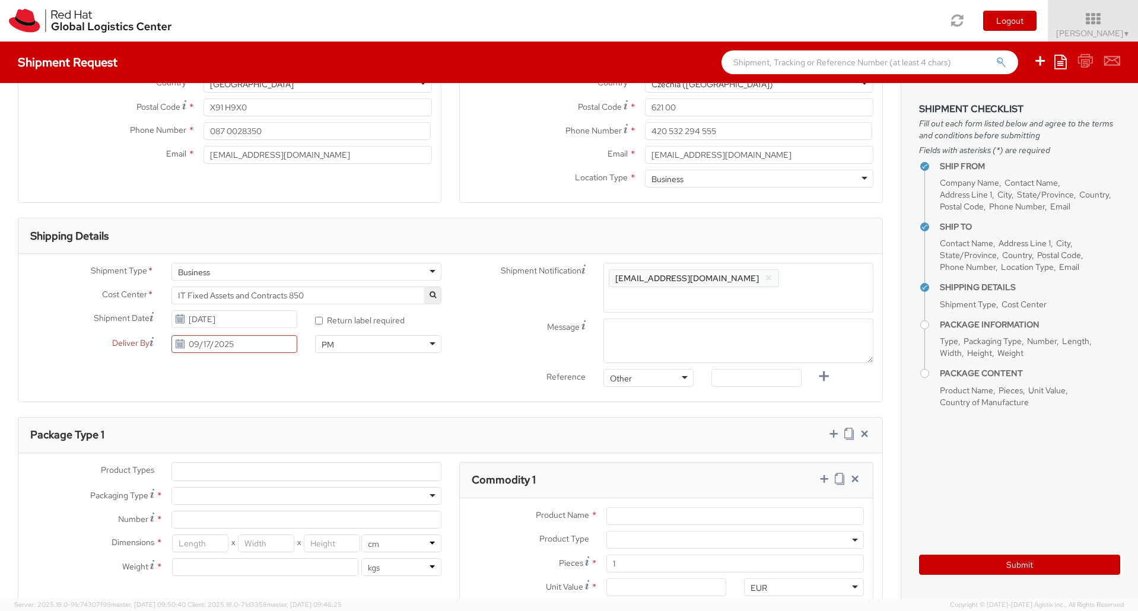
click at [712, 271] on div "Enter any additional email addresses, separated by comma, for individuals who s…" at bounding box center [739, 288] width 270 height 50
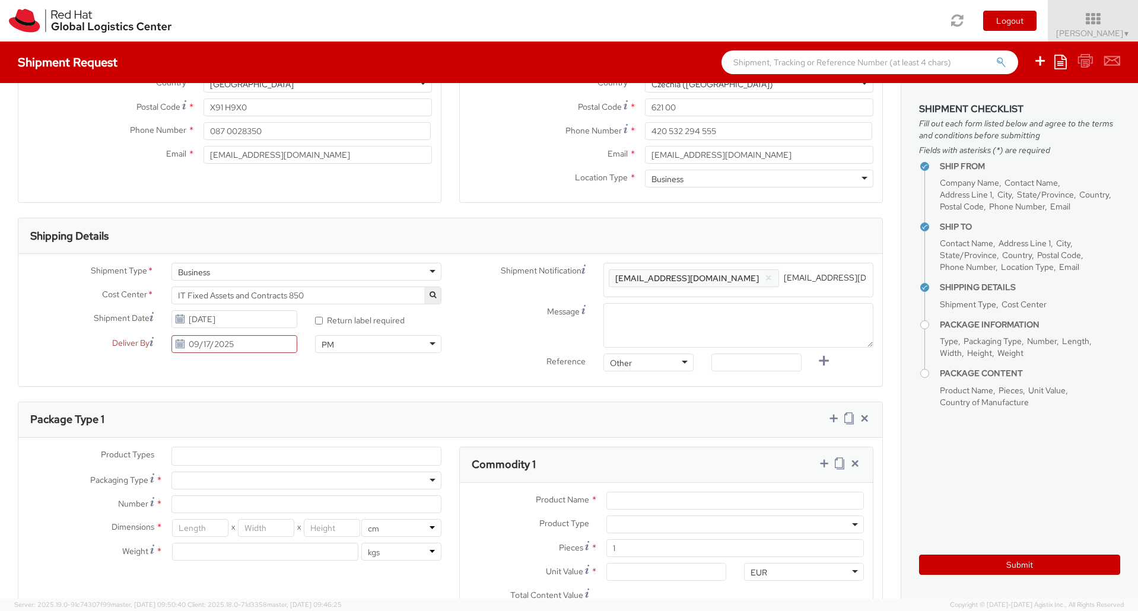
type input "[EMAIL_ADDRESS][DOMAIN_NAME]"
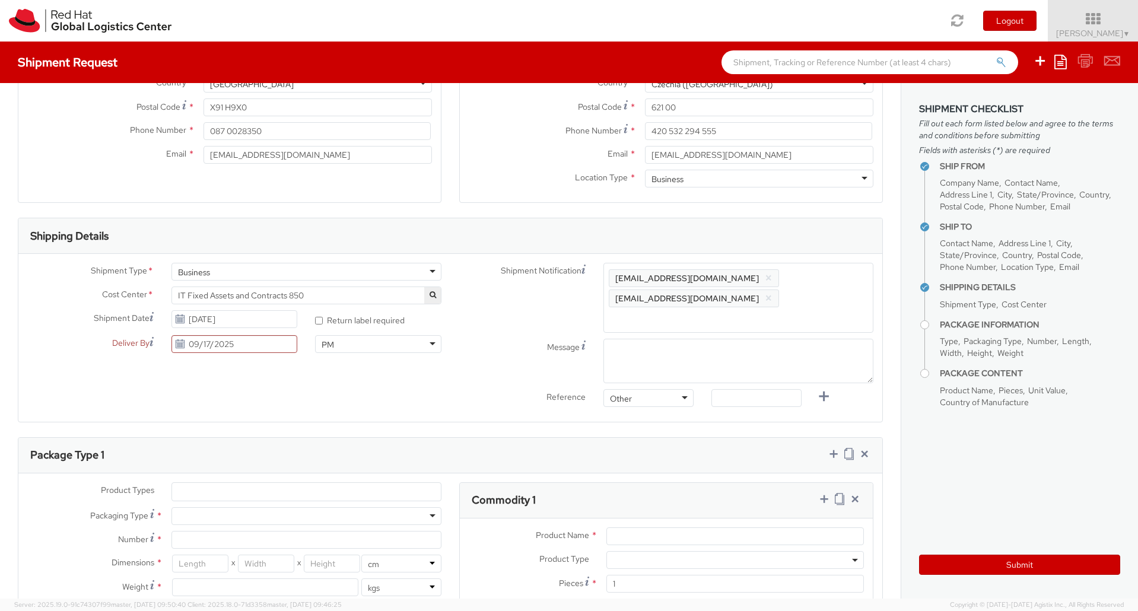
click at [491, 339] on div "Message" at bounding box center [666, 361] width 432 height 45
click at [630, 339] on textarea "Message" at bounding box center [739, 361] width 270 height 45
drag, startPoint x: 234, startPoint y: 347, endPoint x: 84, endPoint y: 339, distance: 151.0
click at [84, 339] on div "Deliver By [DATE] [DATE] Su Mo Tu We Th Fr Sa 31 1 2 3 4 5 6 7 8 9 10 11 12 13 …" at bounding box center [162, 344] width 288 height 18
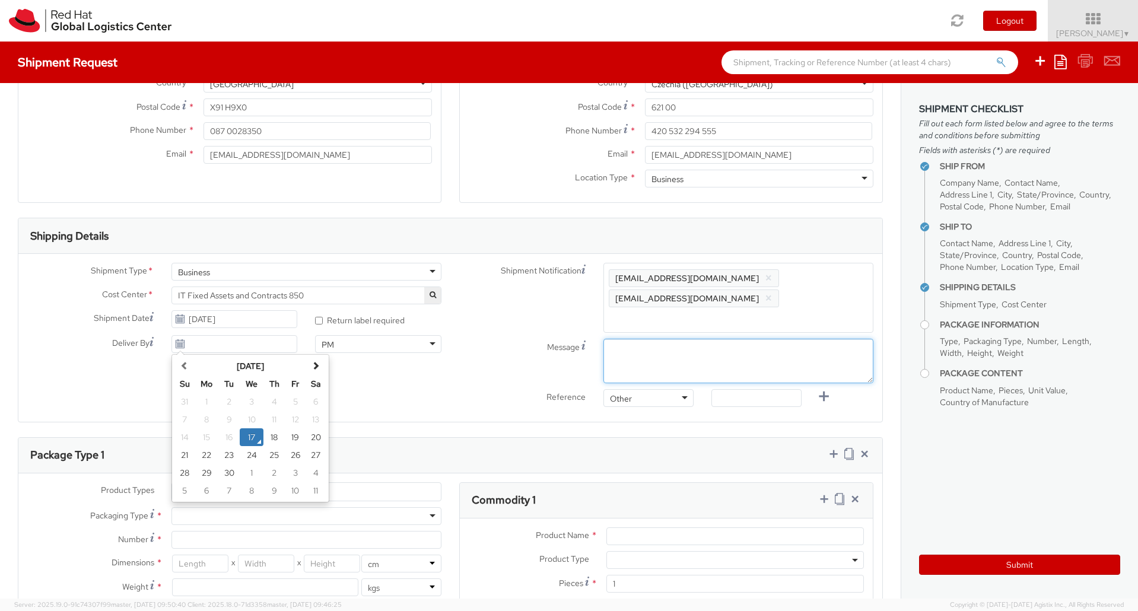
click at [715, 342] on textarea "Message" at bounding box center [739, 361] width 270 height 45
type textarea "8"
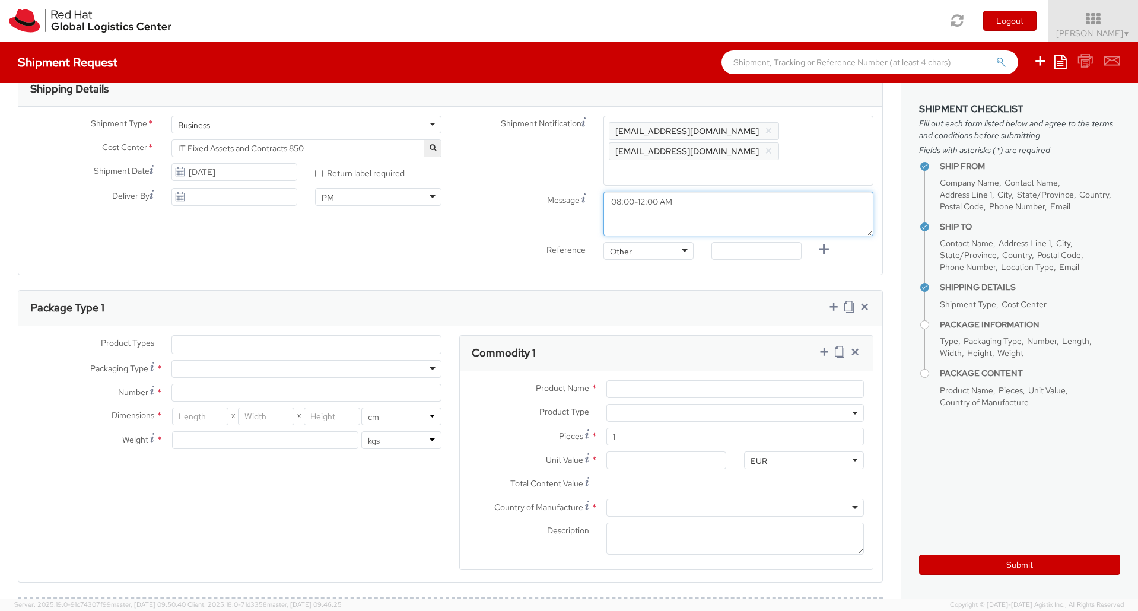
scroll to position [415, 0]
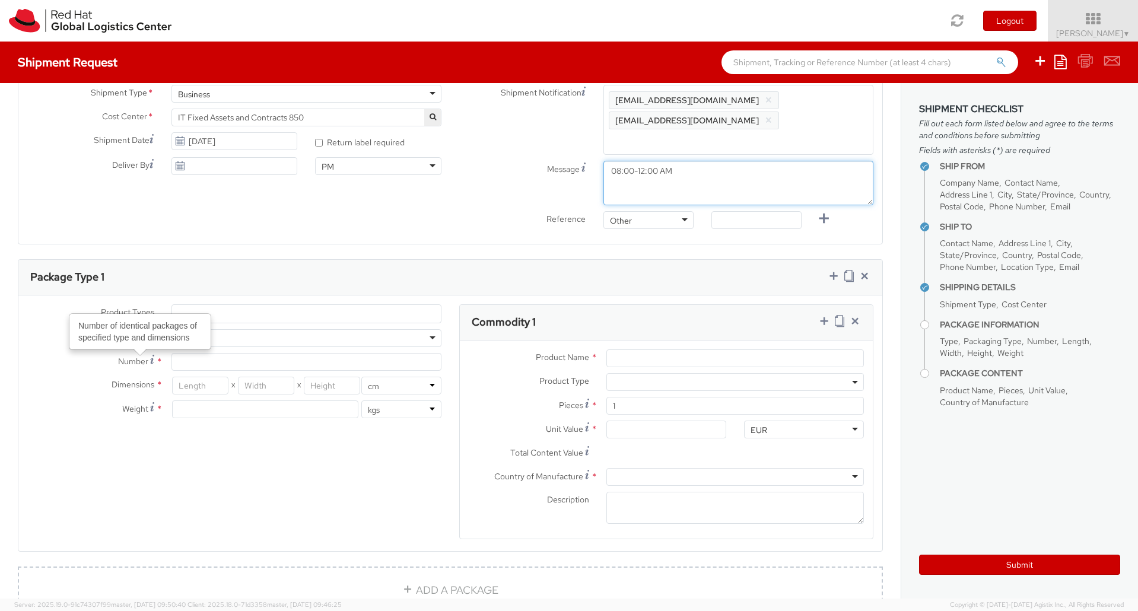
type textarea "08:00-12:00 AM"
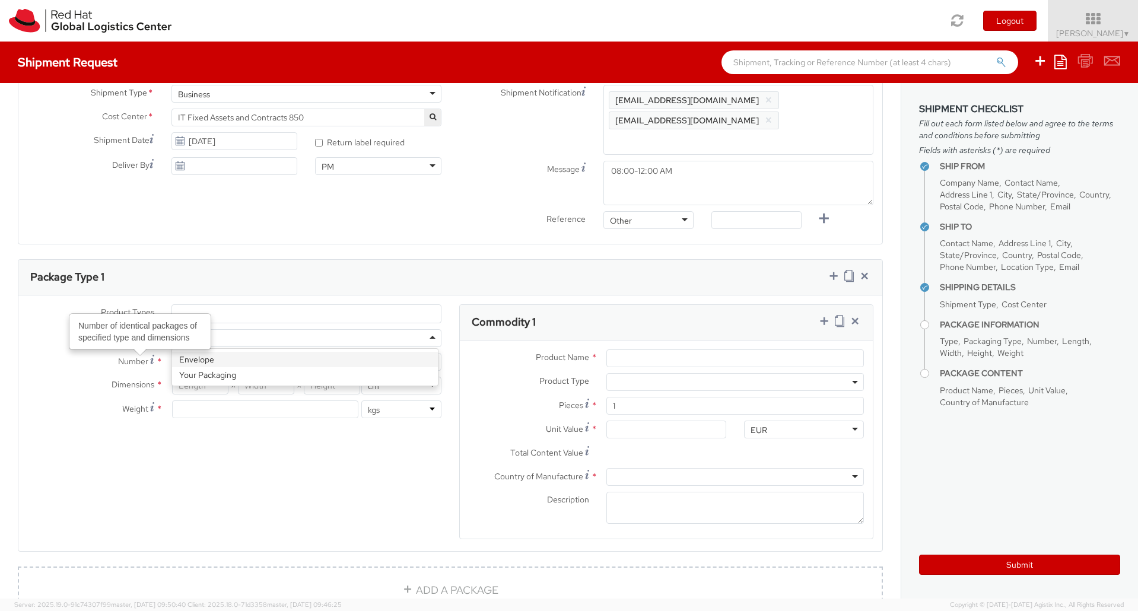
click at [268, 329] on div at bounding box center [307, 338] width 270 height 18
click at [90, 332] on span "Packaging Type" at bounding box center [119, 337] width 58 height 11
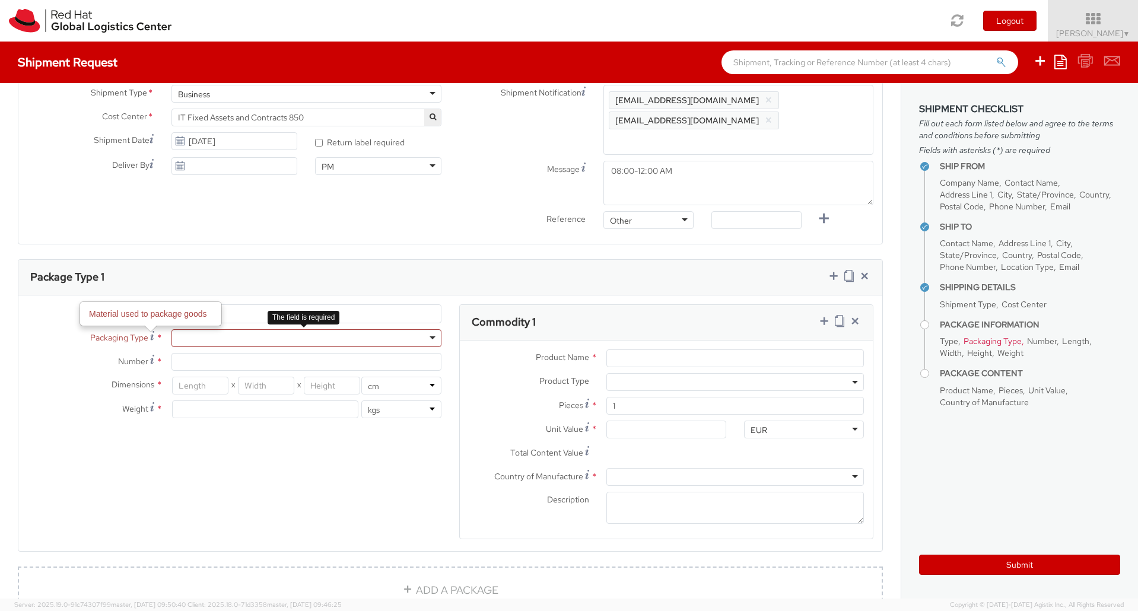
click at [225, 329] on div at bounding box center [307, 338] width 270 height 18
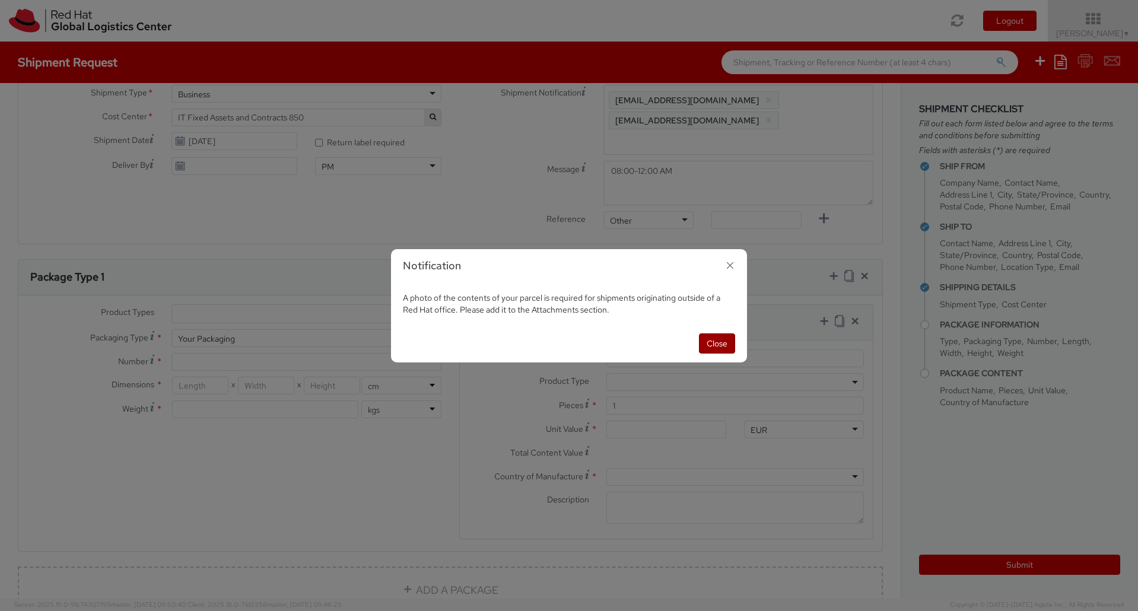
click at [716, 344] on button "Close" at bounding box center [717, 344] width 36 height 20
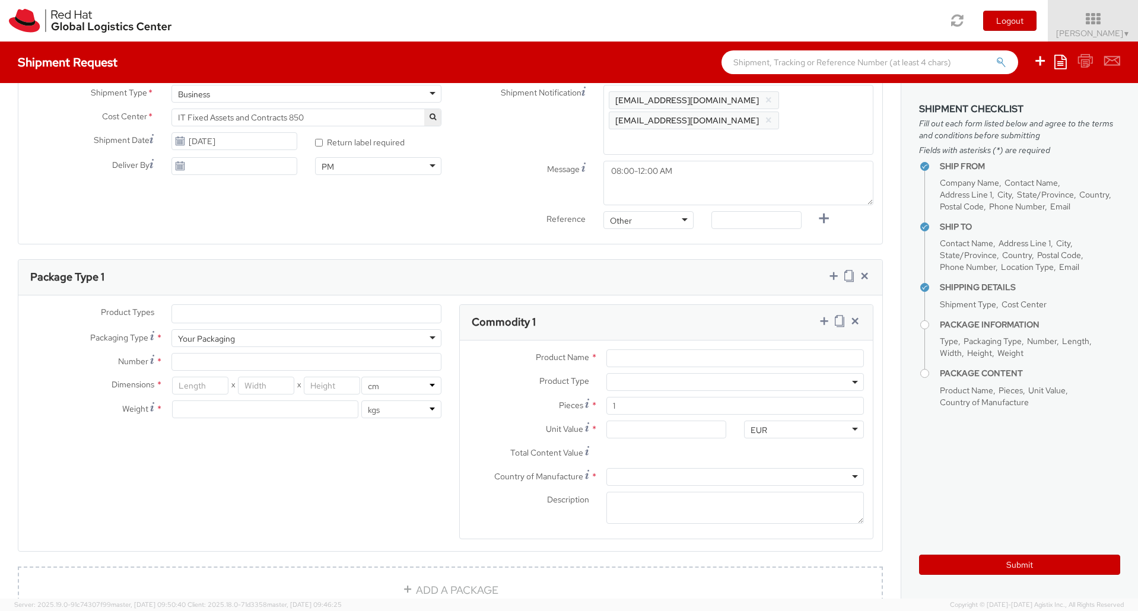
click at [225, 305] on ul at bounding box center [306, 314] width 269 height 18
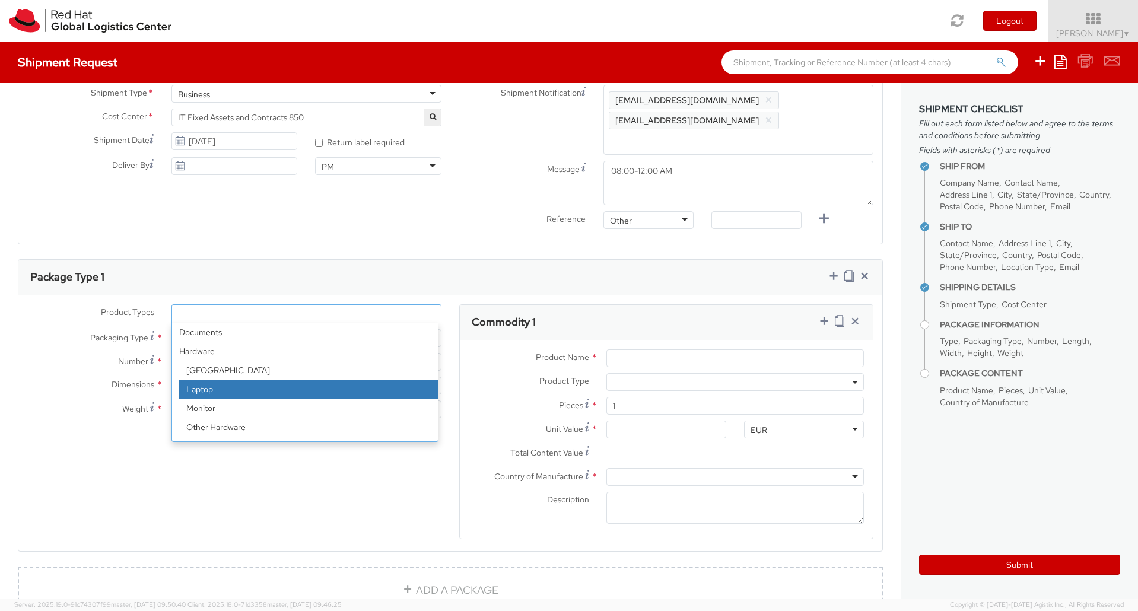
select select "LAPTOP"
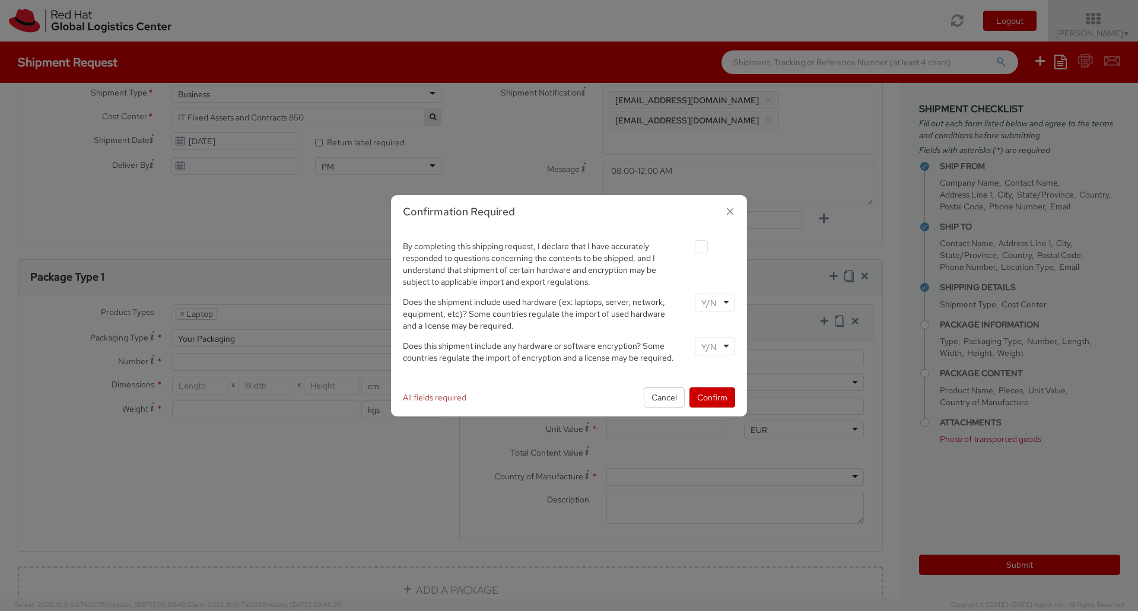
scroll to position [34, 0]
click at [706, 246] on label at bounding box center [701, 246] width 13 height 13
click at [691, 246] on input "checkbox" at bounding box center [688, 247] width 8 height 8
checkbox input "true"
click at [732, 307] on div at bounding box center [715, 303] width 40 height 18
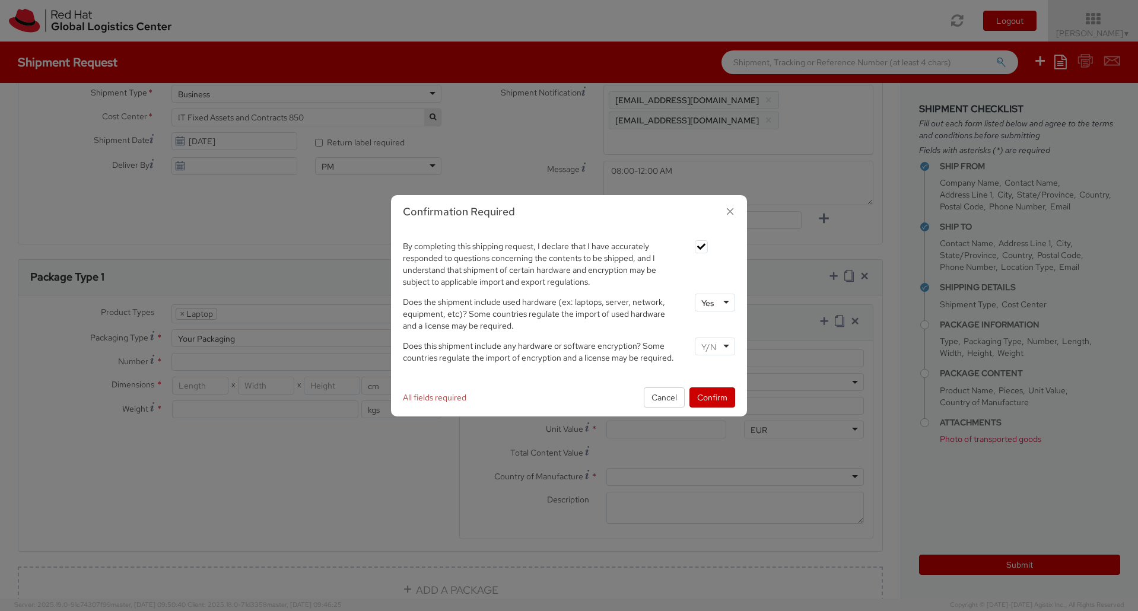
click at [721, 348] on div at bounding box center [715, 347] width 40 height 18
click at [709, 400] on button "Confirm" at bounding box center [713, 398] width 46 height 20
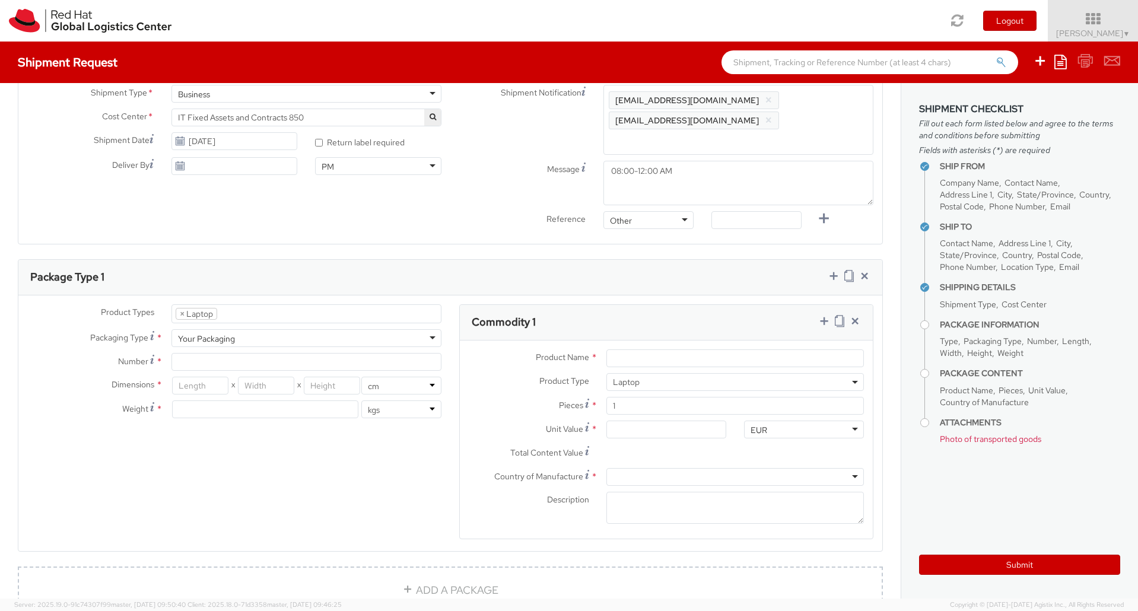
click at [243, 305] on ul "× Laptop" at bounding box center [306, 314] width 269 height 18
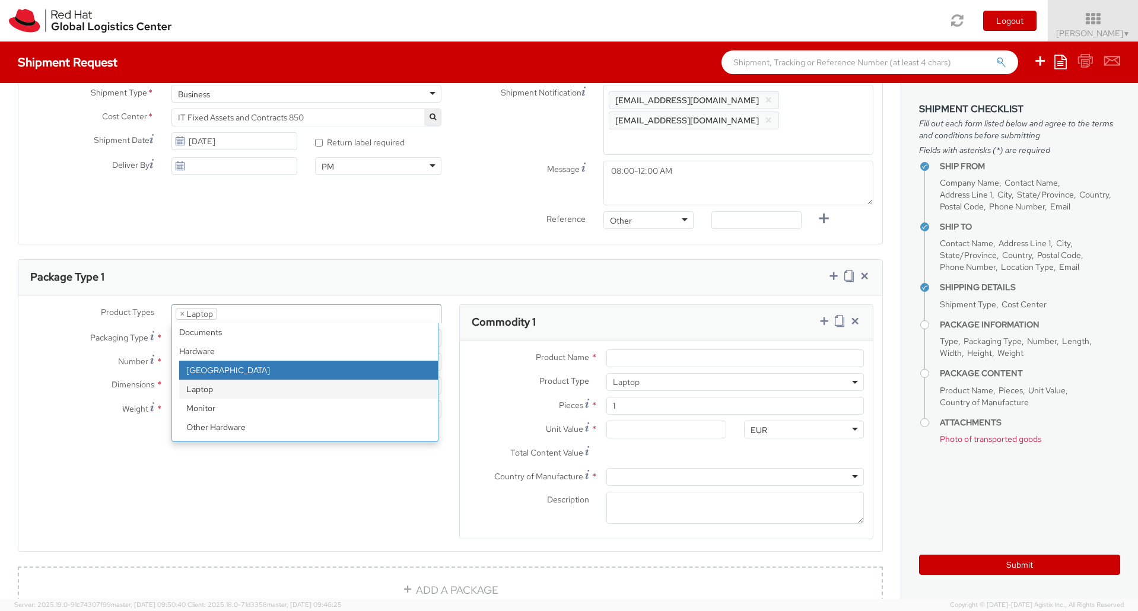
select select "DOC_STATION"
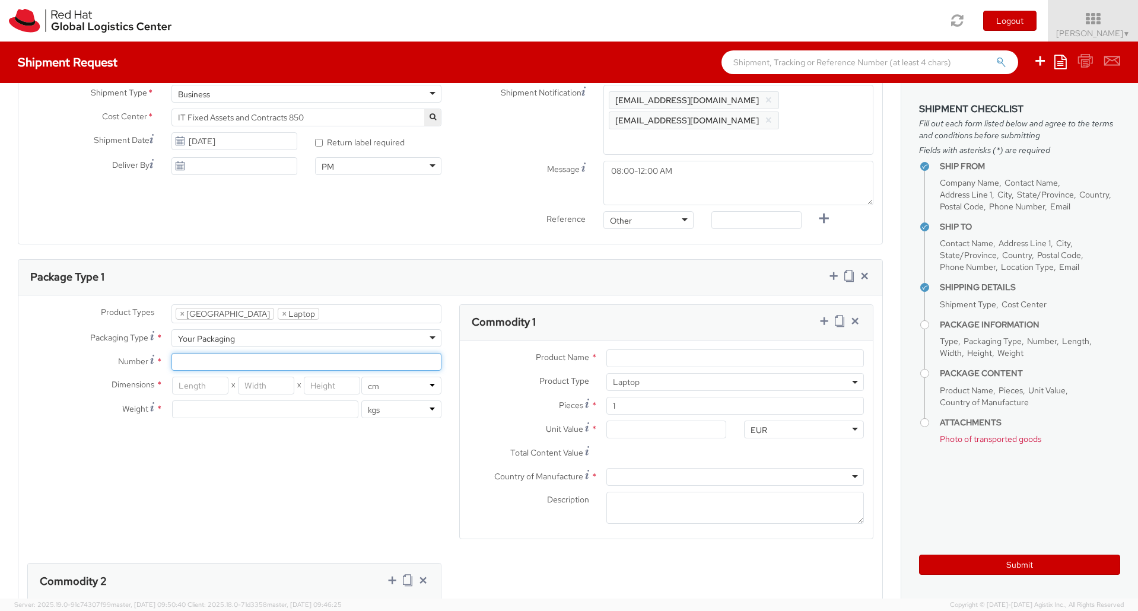
click at [204, 353] on input "Number *" at bounding box center [307, 362] width 270 height 18
type input "1"
click at [207, 363] on div "Total weight of package(s) in pounds or kilograms" at bounding box center [140, 379] width 140 height 34
click at [230, 377] on span "X" at bounding box center [233, 386] width 9 height 18
click at [216, 377] on input "number" at bounding box center [200, 386] width 56 height 18
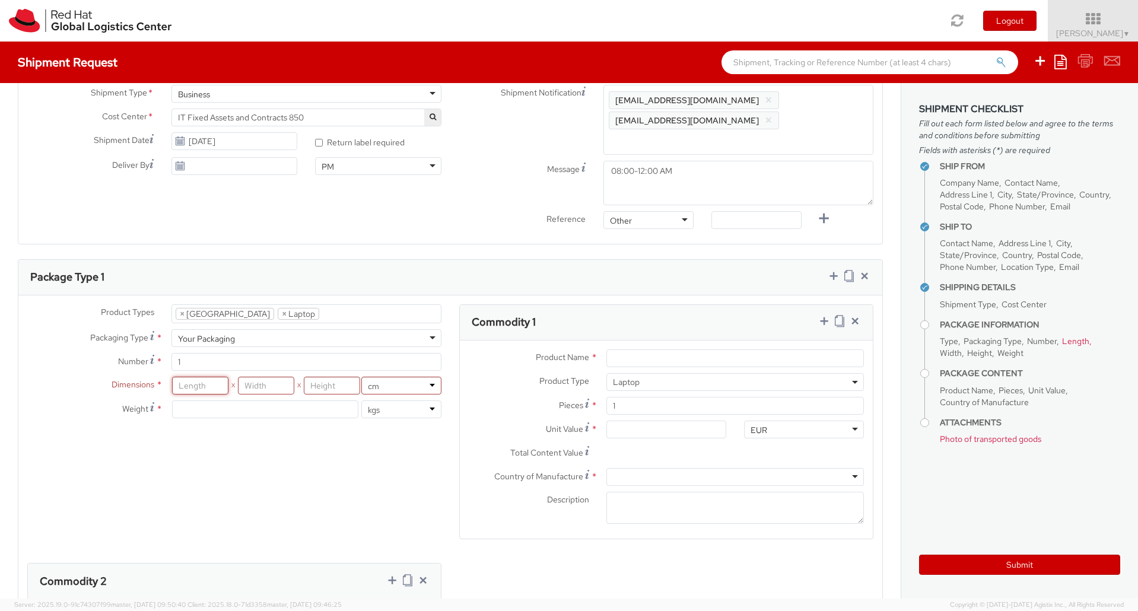
click at [203, 377] on input "number" at bounding box center [200, 386] width 56 height 18
type input "46"
type input "30"
type input "13"
click at [193, 401] on input "number" at bounding box center [265, 410] width 187 height 18
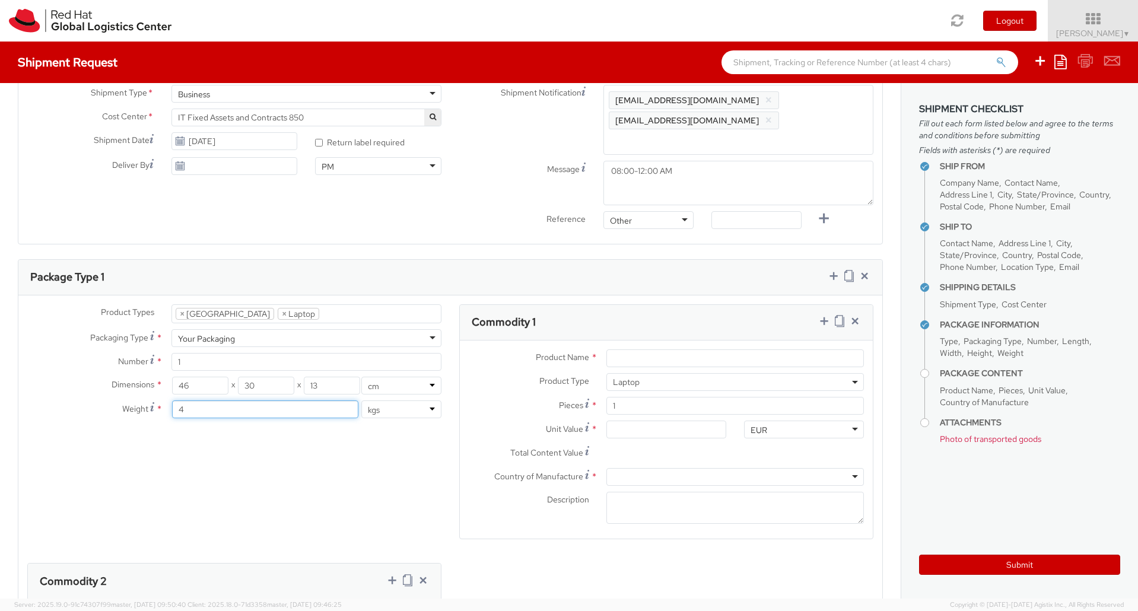
type input "4"
click at [198, 420] on div "Product Types * Documents Docking Station Laptop Monitor Other Hardware Server …" at bounding box center [450, 558] width 864 height 509
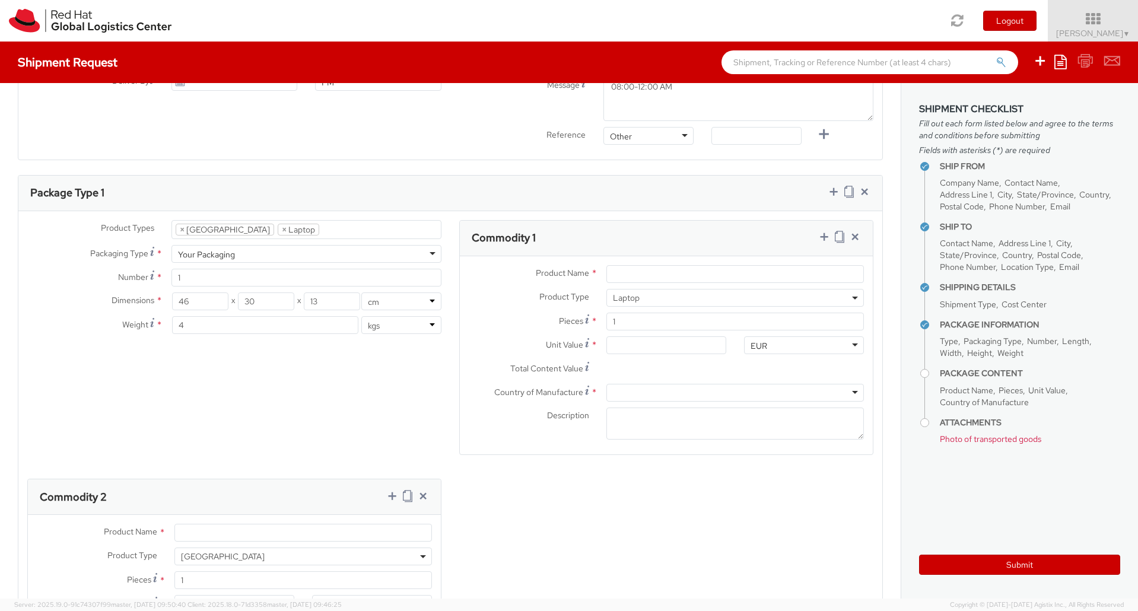
scroll to position [534, 0]
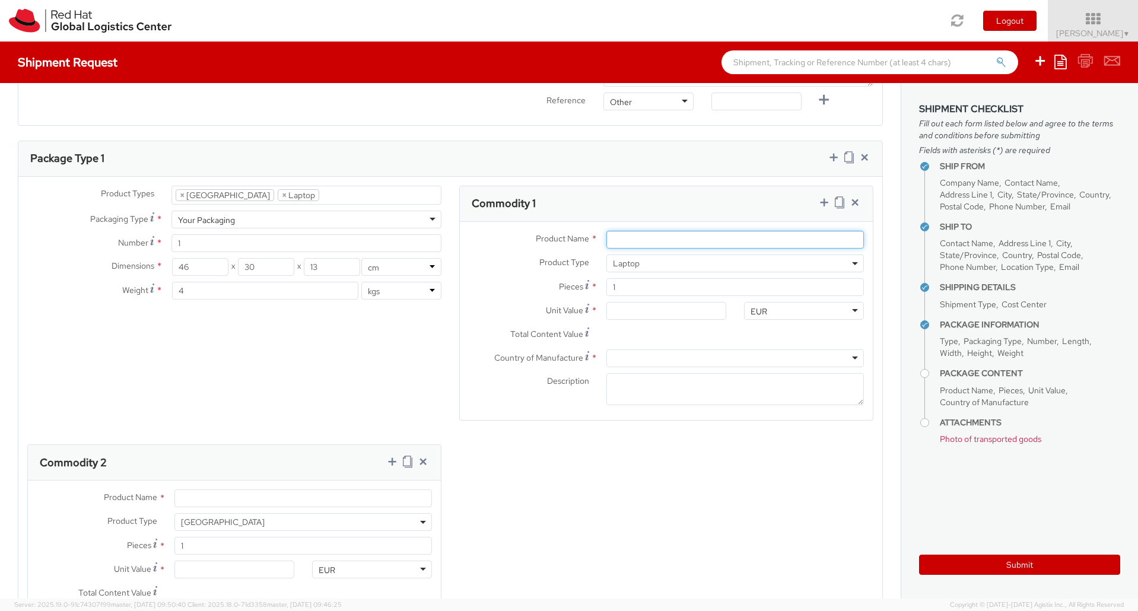
click at [683, 231] on input "Product Name *" at bounding box center [736, 240] width 258 height 18
type input "Lenovo"
click at [637, 302] on input "Unit Value *" at bounding box center [667, 311] width 120 height 18
type input "5.00"
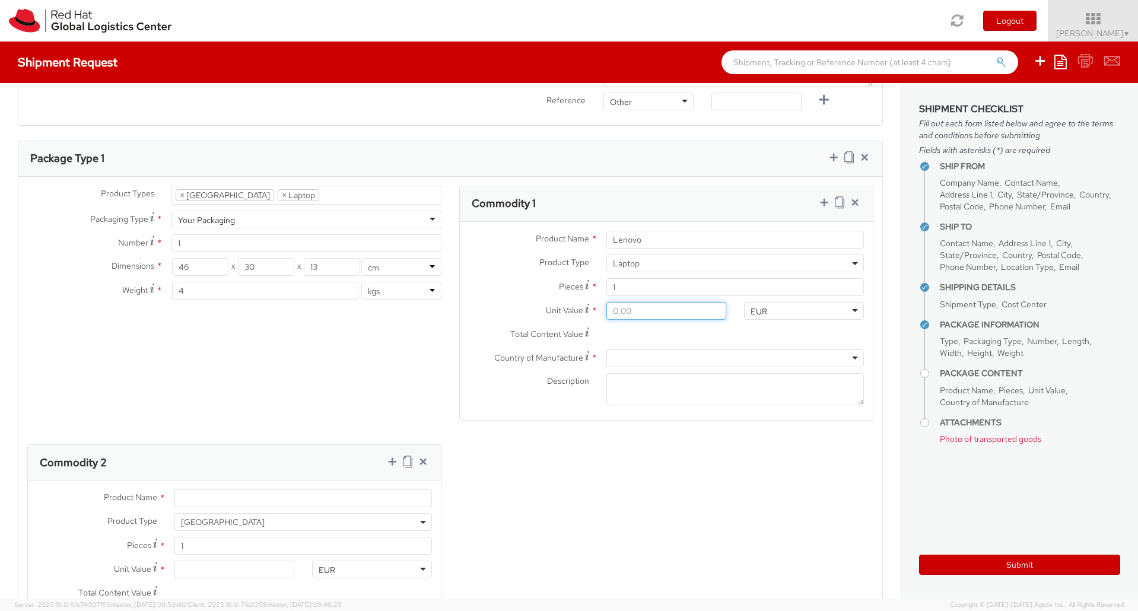
type input "5.00"
type input "50.00"
type input "500.00"
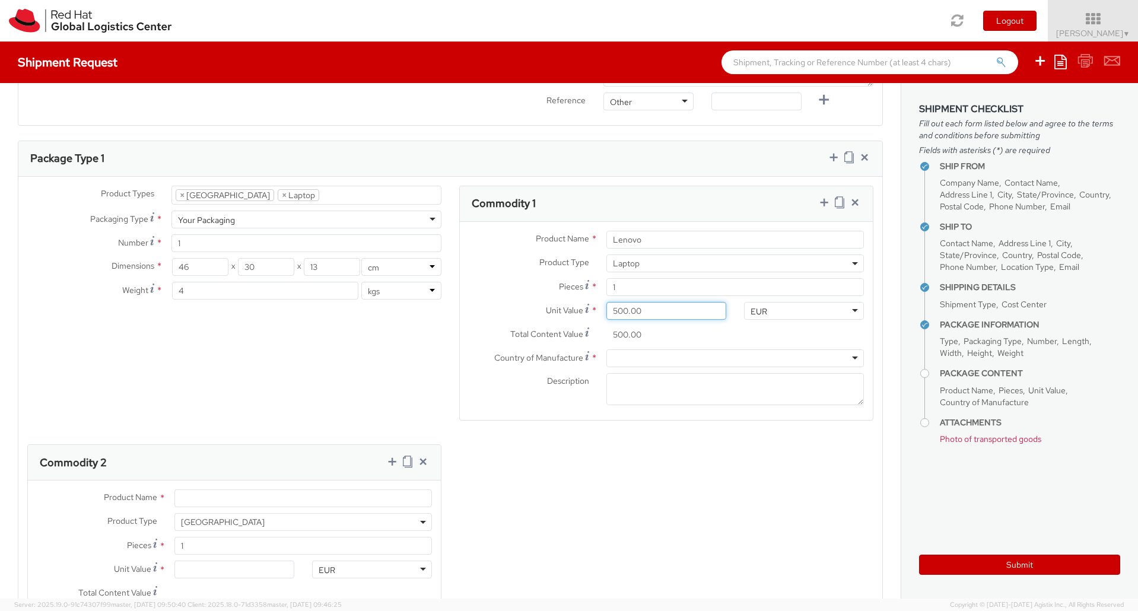
type input "5,000.00"
type input "500.00"
click at [583, 421] on div "Product Types * Documents Docking Station Laptop Monitor Other Hardware Server …" at bounding box center [450, 440] width 864 height 509
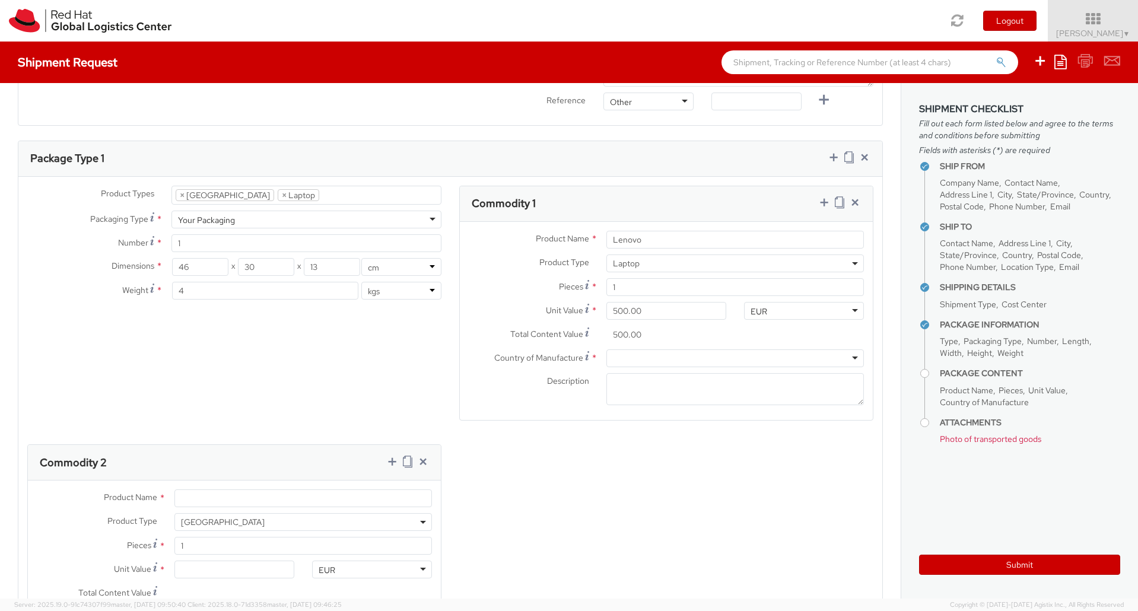
click at [626, 350] on div at bounding box center [736, 359] width 258 height 18
type input "china"
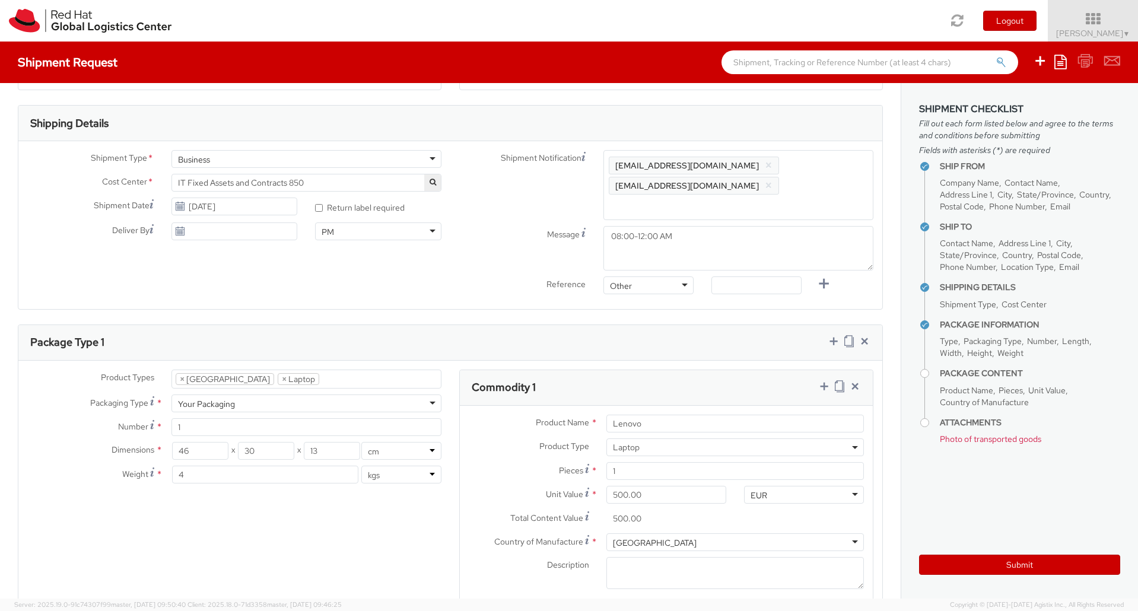
scroll to position [297, 0]
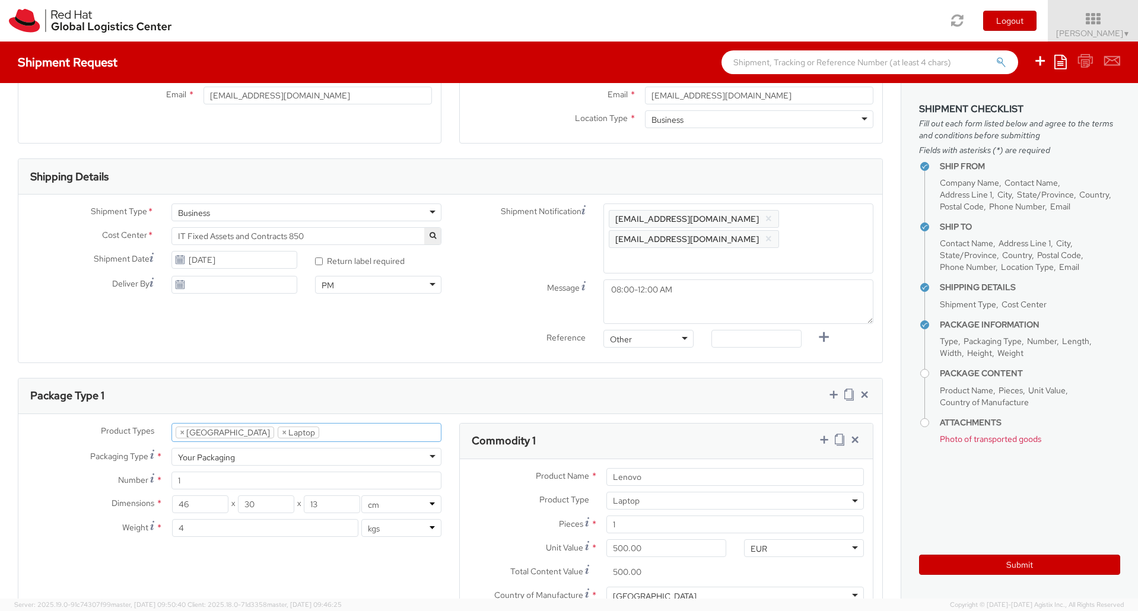
drag, startPoint x: 258, startPoint y: 412, endPoint x: 184, endPoint y: 410, distance: 74.2
click at [186, 424] on ul "× Docking Station × Laptop" at bounding box center [306, 433] width 269 height 18
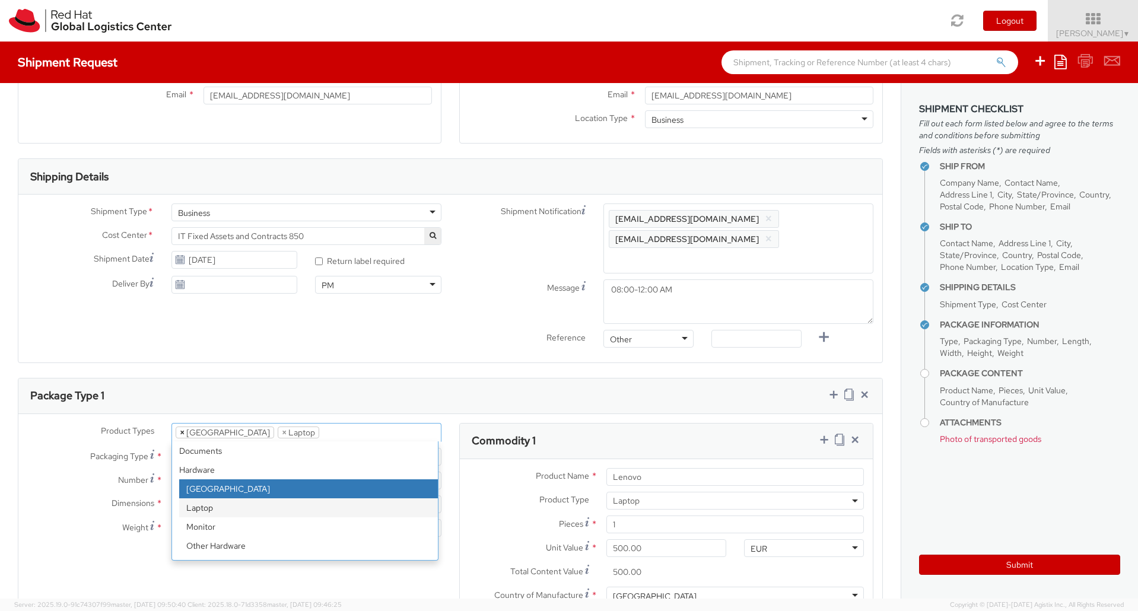
click at [180, 427] on span "×" at bounding box center [182, 432] width 5 height 11
select select "LAPTOP"
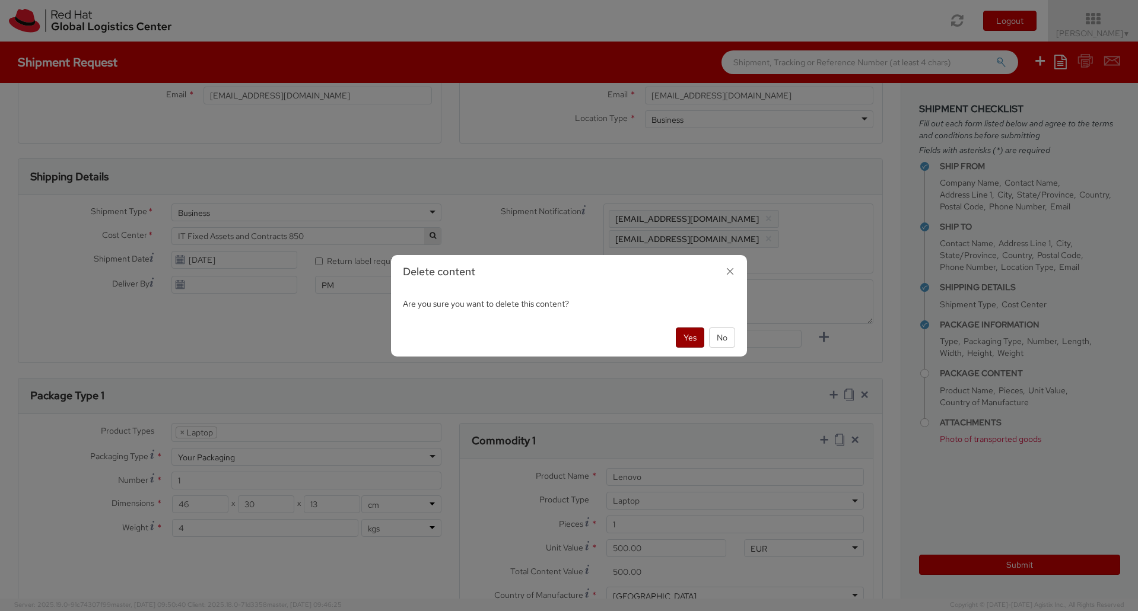
click at [692, 334] on button "Yes" at bounding box center [690, 338] width 28 height 20
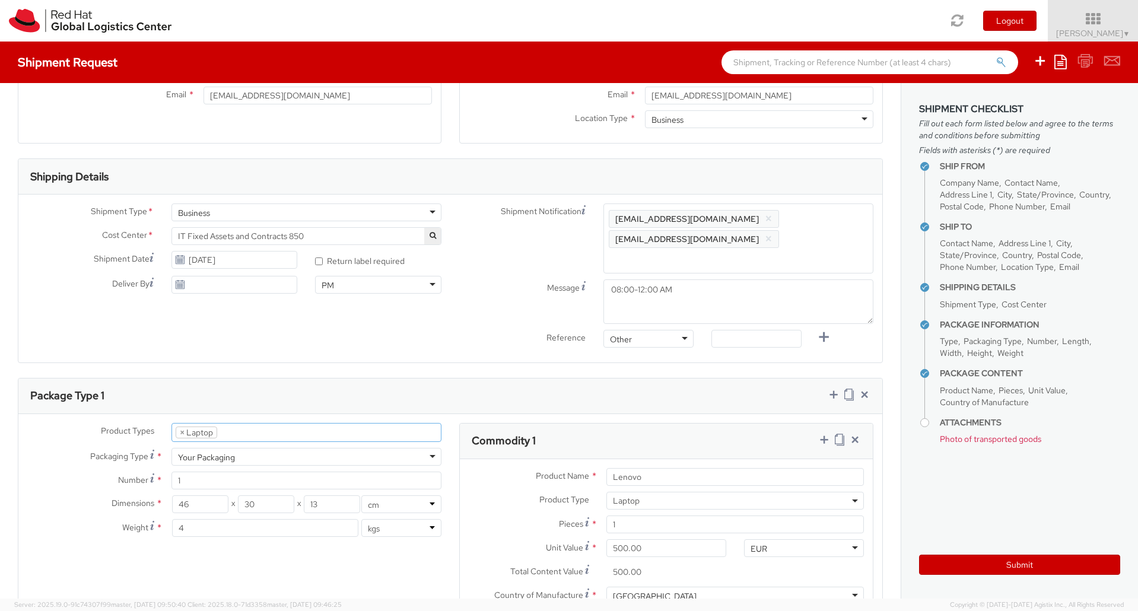
click at [265, 424] on ul "× Laptop" at bounding box center [306, 433] width 269 height 18
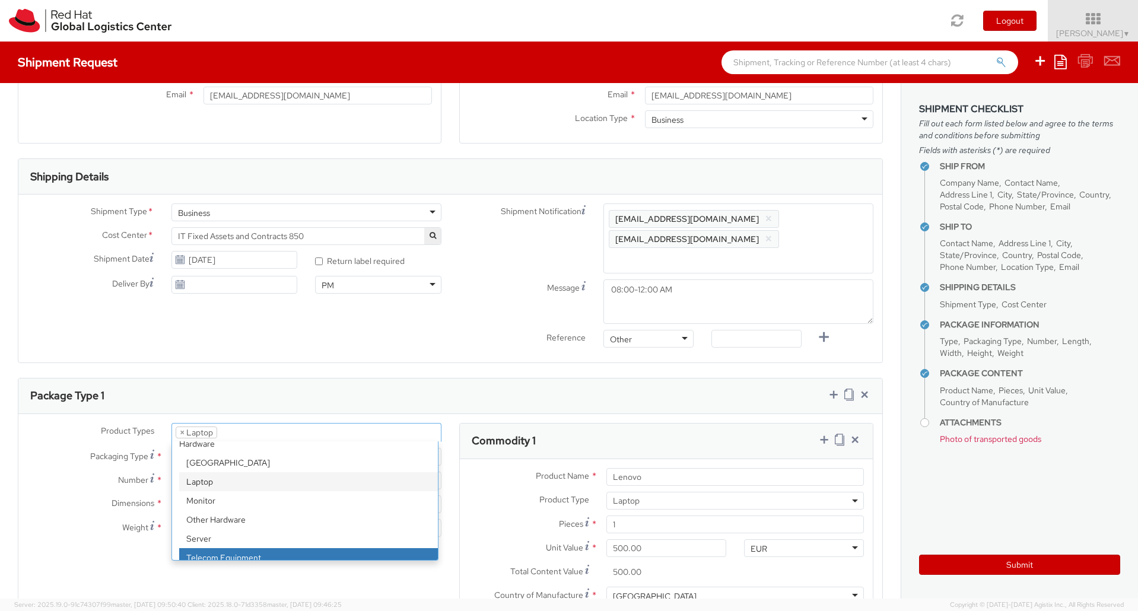
scroll to position [0, 0]
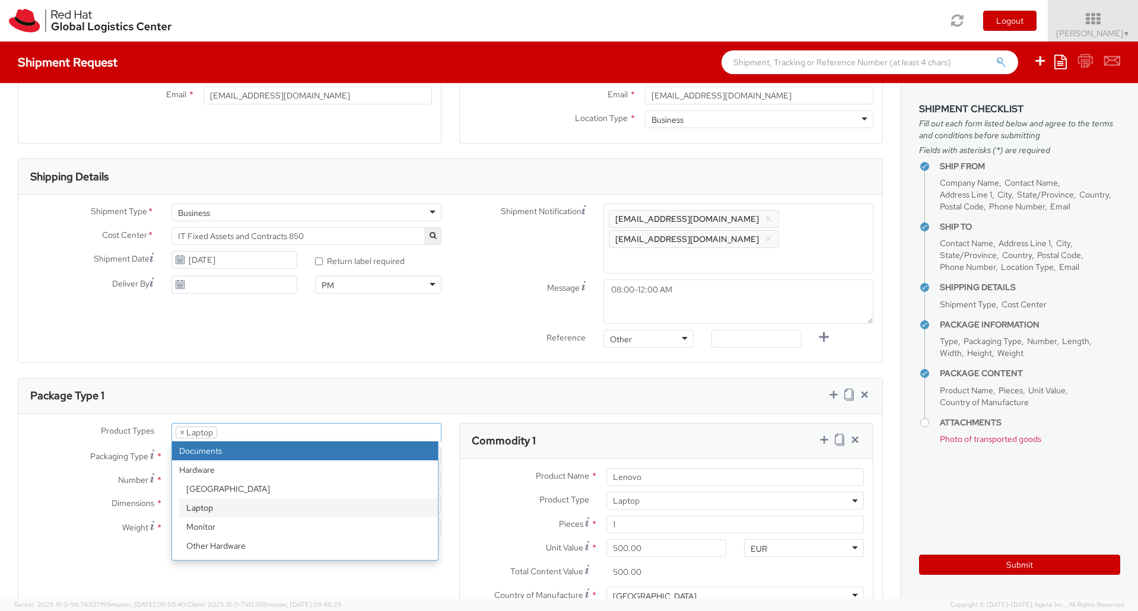
click at [240, 424] on ul "× Laptop" at bounding box center [306, 433] width 269 height 18
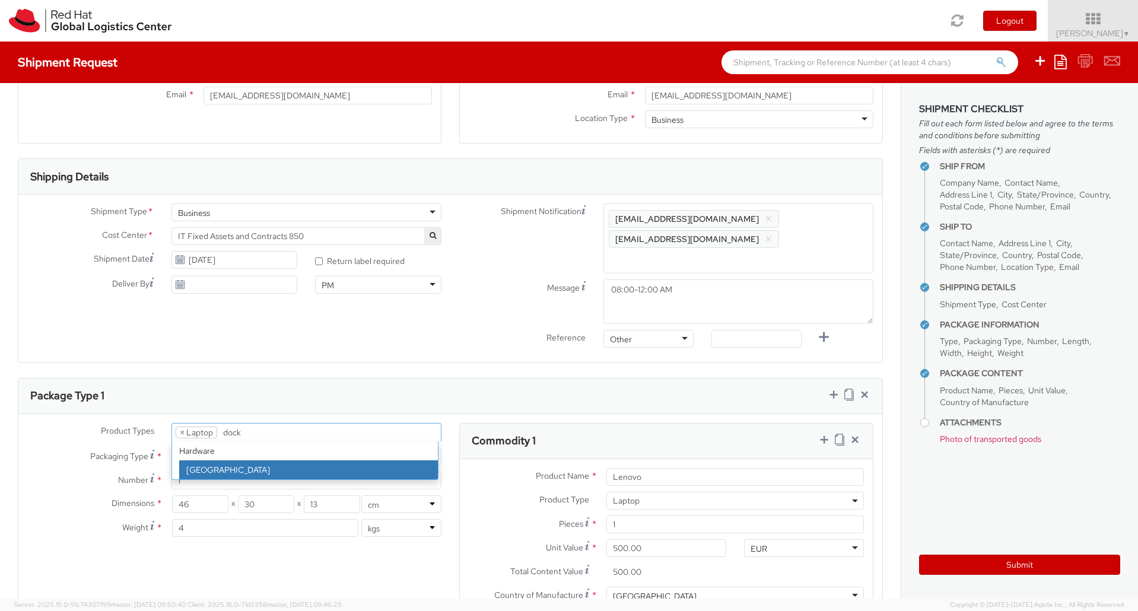
type input "dock"
select select "DOC_STATION"
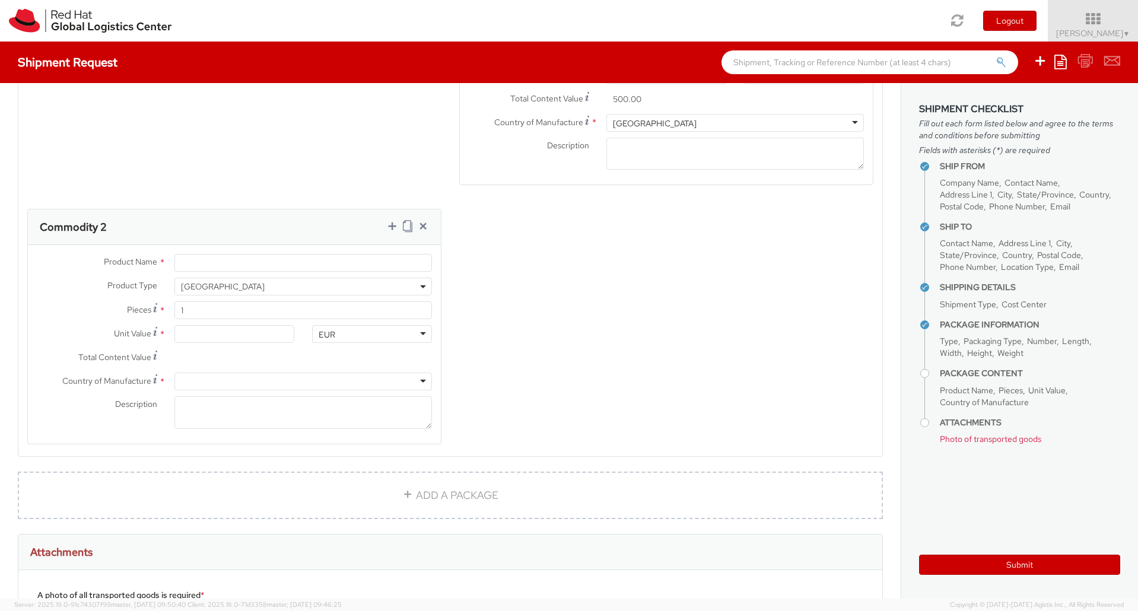
scroll to position [772, 0]
click at [191, 252] on input "Product Name *" at bounding box center [303, 261] width 258 height 18
type input "C"
type input "Lenovo"
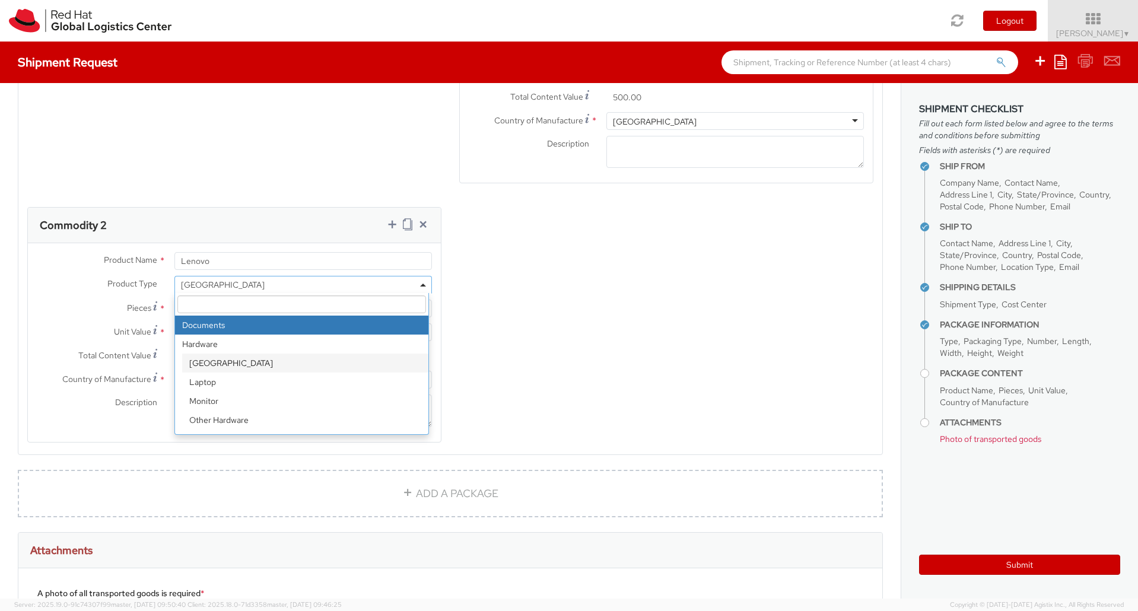
click at [58, 276] on div "Product Type * Documents Docking Station Laptop Monitor Other Hardware Server T…" at bounding box center [234, 285] width 413 height 18
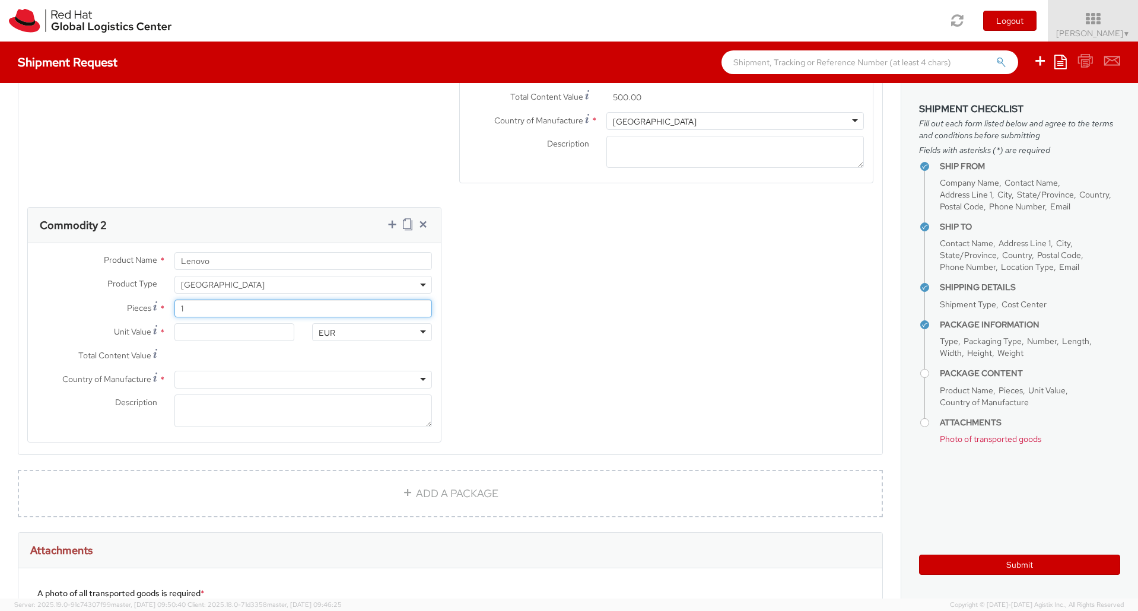
click at [216, 300] on input "1" at bounding box center [303, 309] width 258 height 18
click at [233, 280] on span "[GEOGRAPHIC_DATA]" at bounding box center [303, 285] width 245 height 11
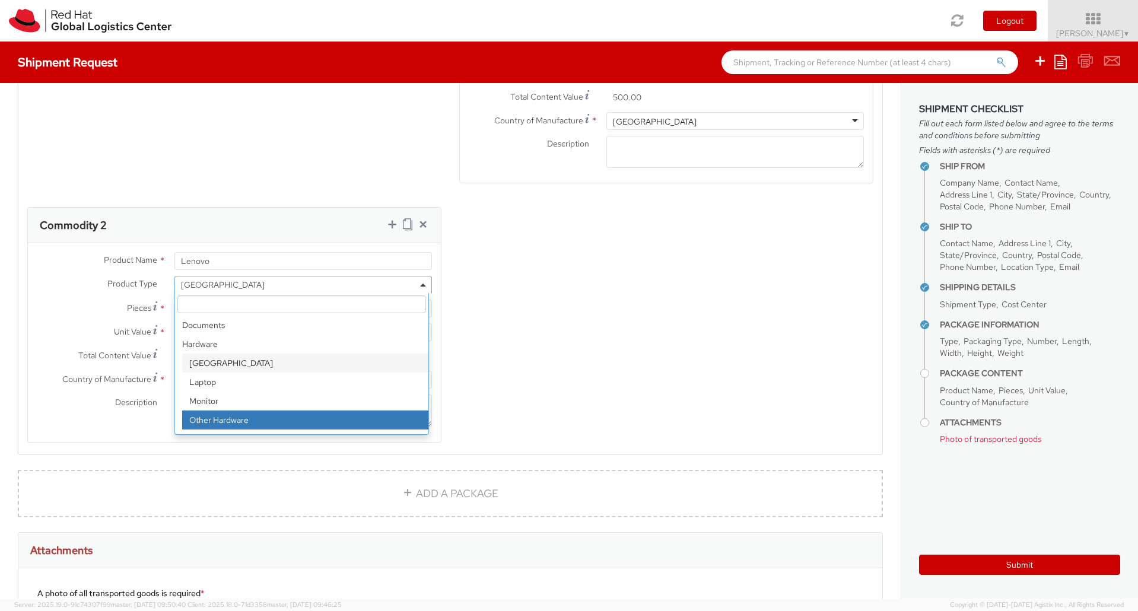
select select "HARD_OTHER"
select select "LAPTOP"
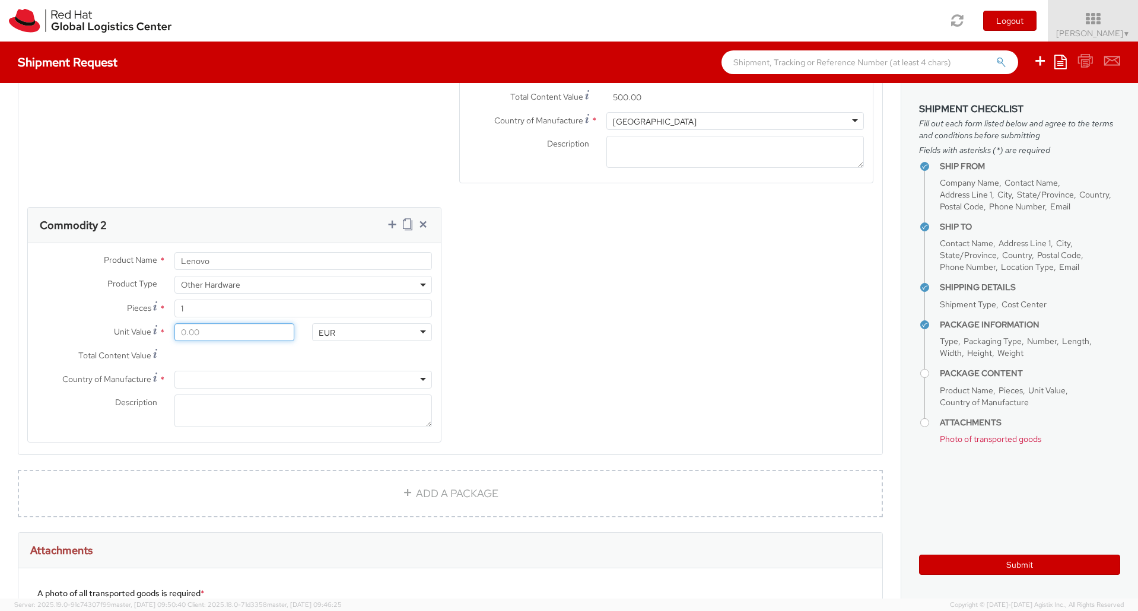
click at [189, 323] on input "Unit Value *" at bounding box center [234, 332] width 120 height 18
type input "5.00"
type input "50.00"
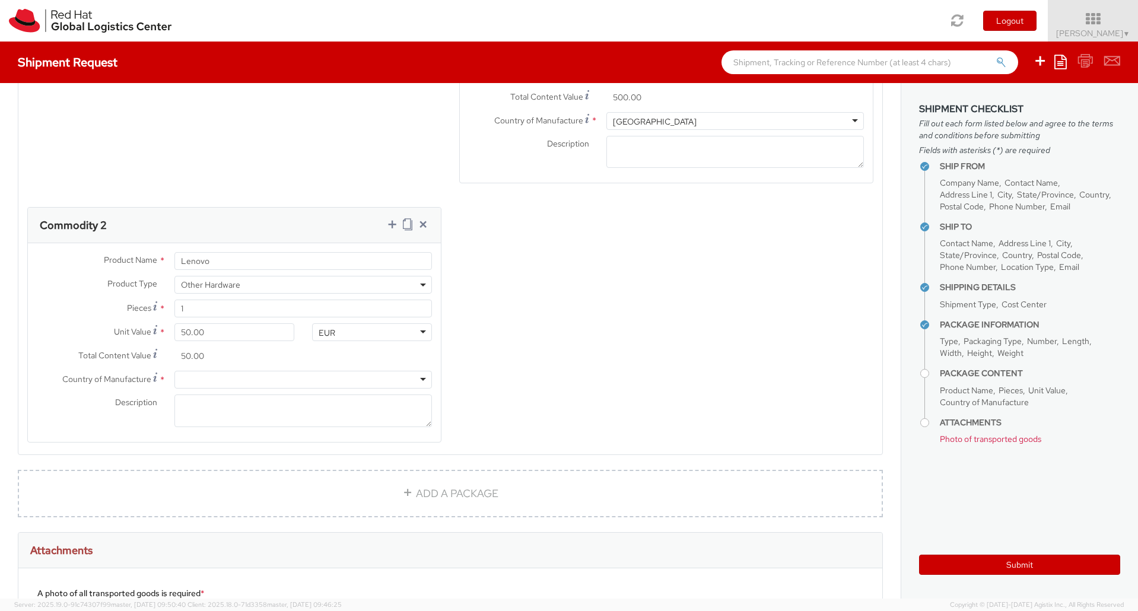
click at [201, 371] on div at bounding box center [303, 380] width 258 height 18
type input "china"
click at [203, 395] on textarea "Description *" at bounding box center [303, 411] width 258 height 33
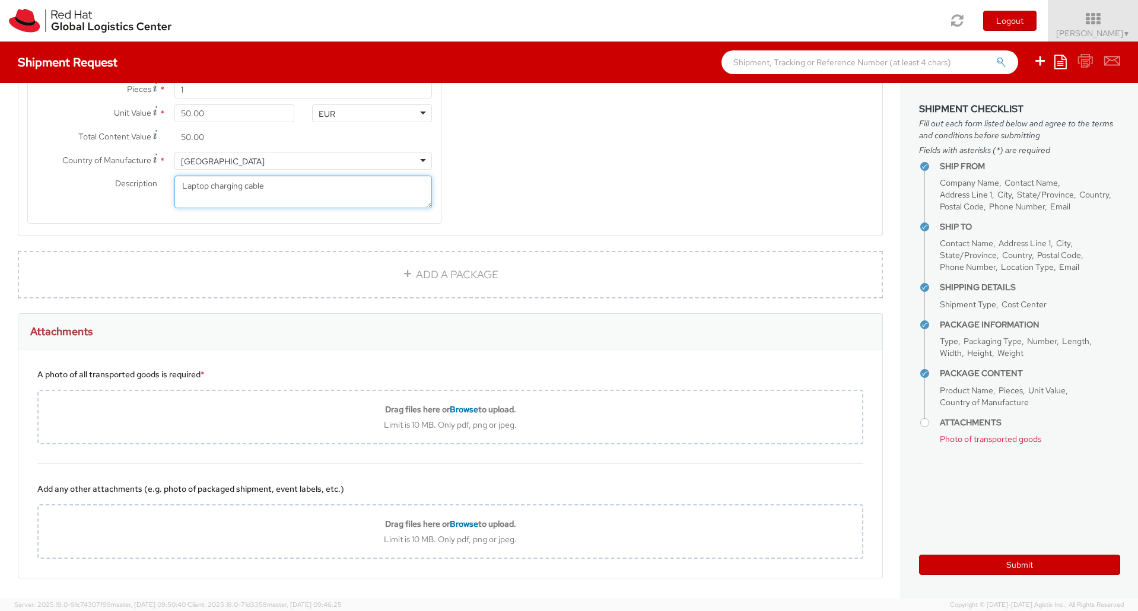
scroll to position [1013, 0]
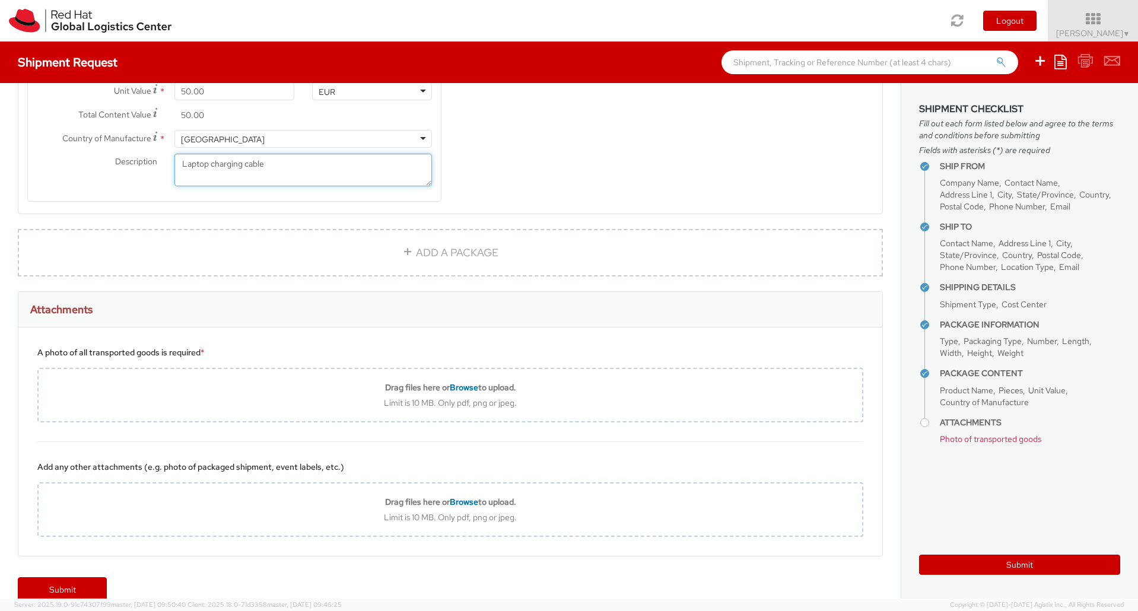
type textarea "Laptop charging cable"
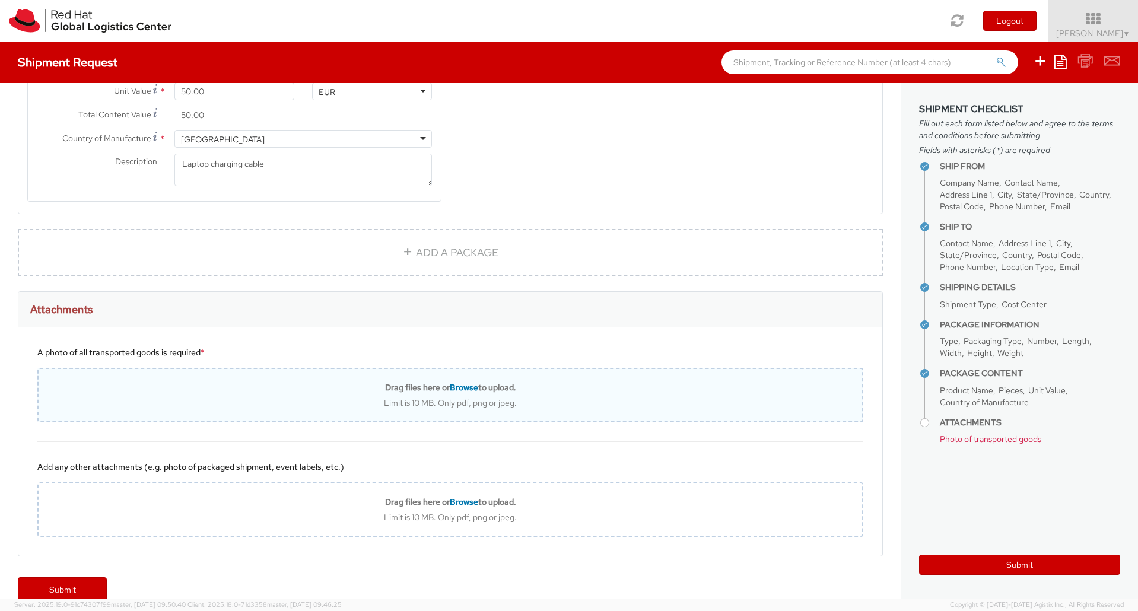
click at [457, 382] on span "Browse" at bounding box center [464, 387] width 28 height 11
type input "C:\fakepath\1000000030.jpg"
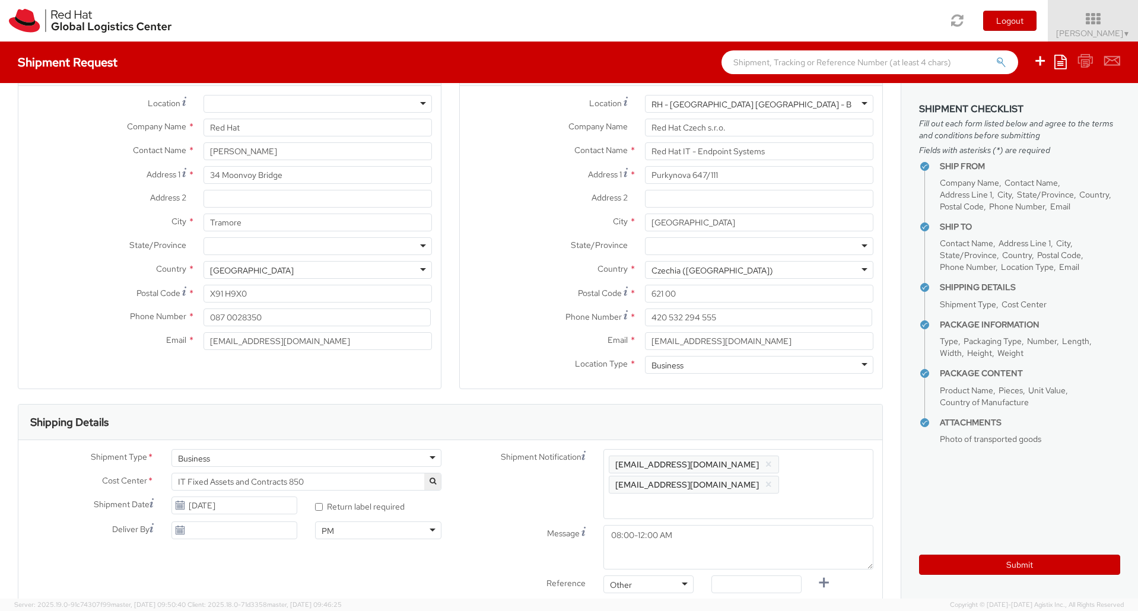
scroll to position [0, 0]
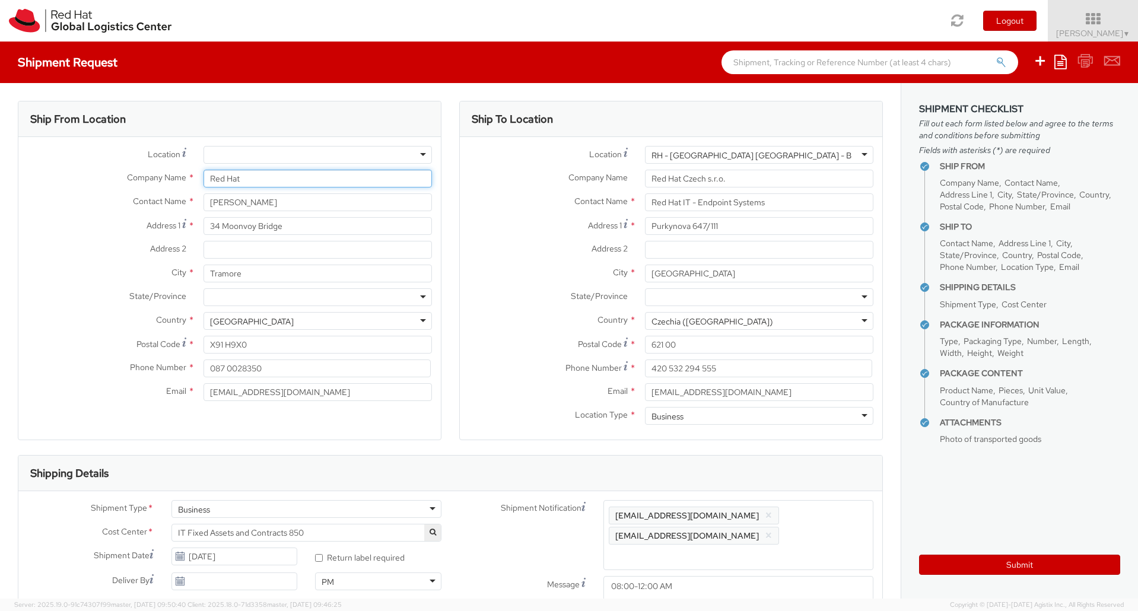
click at [243, 184] on input "Red Hat" at bounding box center [318, 179] width 229 height 18
click at [246, 201] on input "[PERSON_NAME]" at bounding box center [318, 202] width 229 height 18
drag, startPoint x: 191, startPoint y: 171, endPoint x: 182, endPoint y: 171, distance: 8.3
click at [182, 171] on div "Company Name * Red Hat" at bounding box center [229, 179] width 423 height 18
type input "Red Hat"
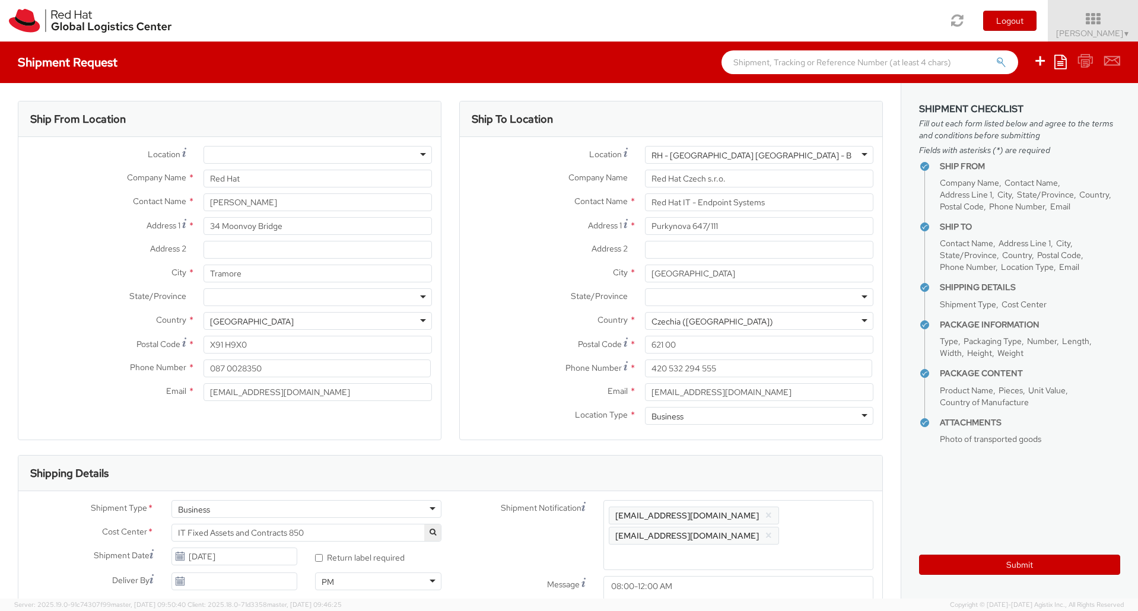
click at [107, 291] on label "State/Province *" at bounding box center [106, 295] width 176 height 15
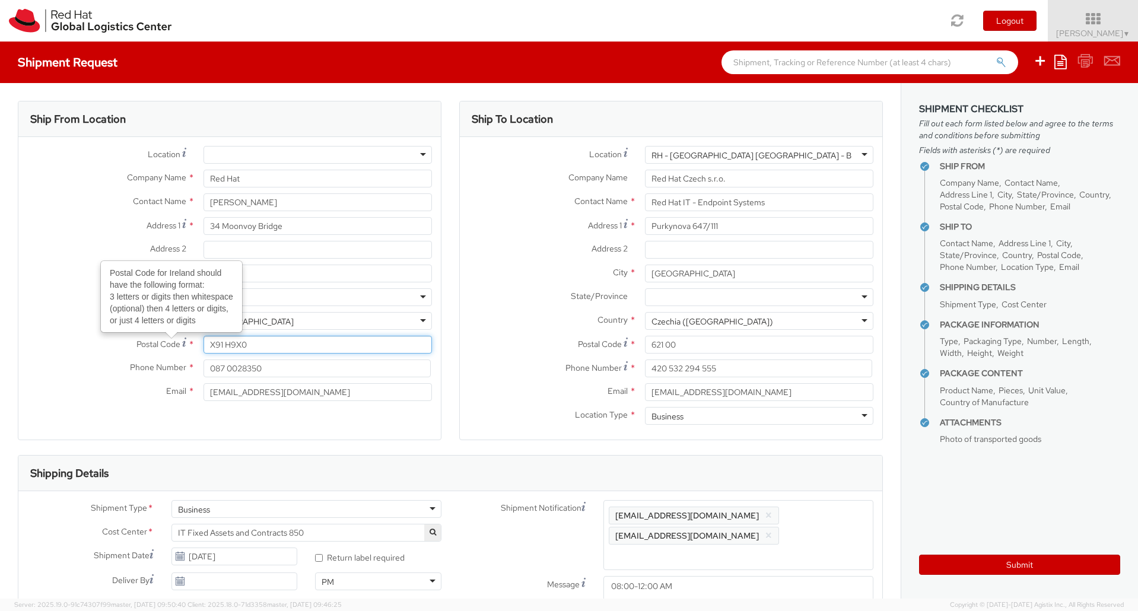
click at [204, 344] on input "X91 H9X0" at bounding box center [318, 345] width 229 height 18
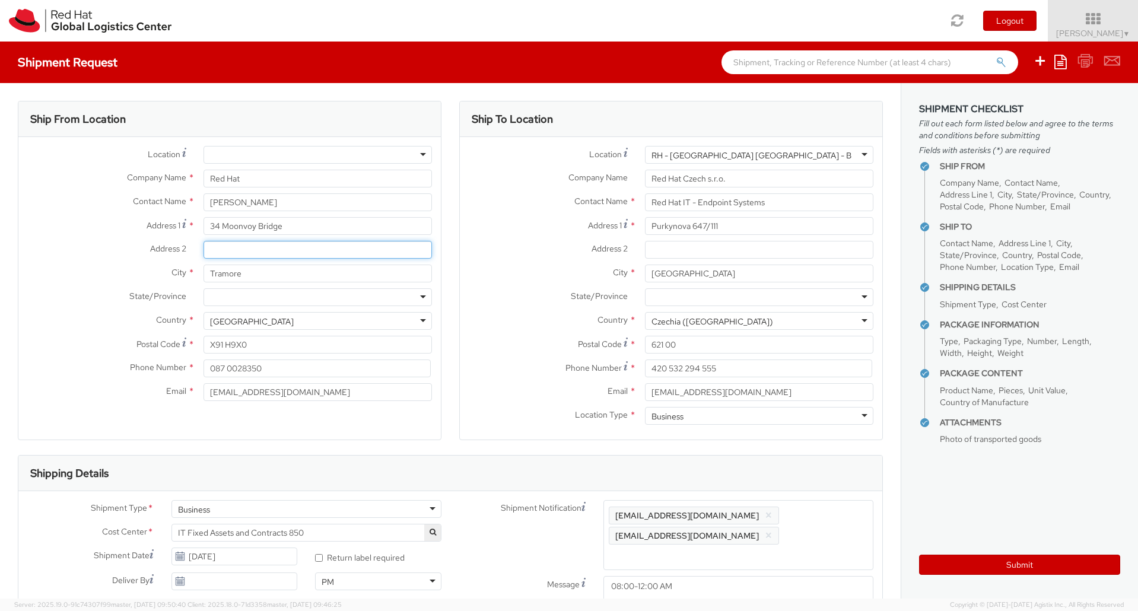
click at [229, 250] on input "Address 2 *" at bounding box center [318, 250] width 229 height 18
paste input "[STREET_ADDRESS] [GEOGRAPHIC_DATA], X91 H"
drag, startPoint x: 250, startPoint y: 249, endPoint x: 159, endPoint y: 249, distance: 91.4
click at [159, 249] on div "Address [STREET_ADDRESS] [GEOGRAPHIC_DATA], X91 H" at bounding box center [229, 250] width 423 height 18
drag, startPoint x: 265, startPoint y: 250, endPoint x: 452, endPoint y: 249, distance: 186.4
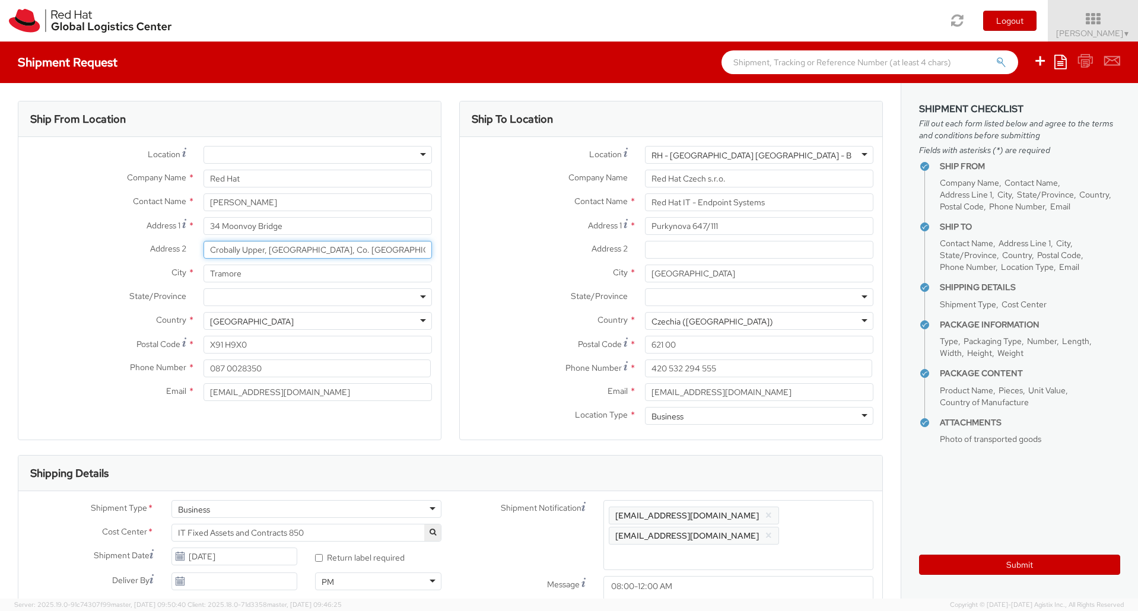
click at [452, 249] on div "Ship From Location Location * [GEOGRAPHIC_DATA] - [GEOGRAPHIC_DATA] - [GEOGRAPH…" at bounding box center [450, 278] width 883 height 354
type input "Crobally Upper"
click at [41, 237] on div "Address [STREET_ADDRESS]" at bounding box center [229, 229] width 423 height 24
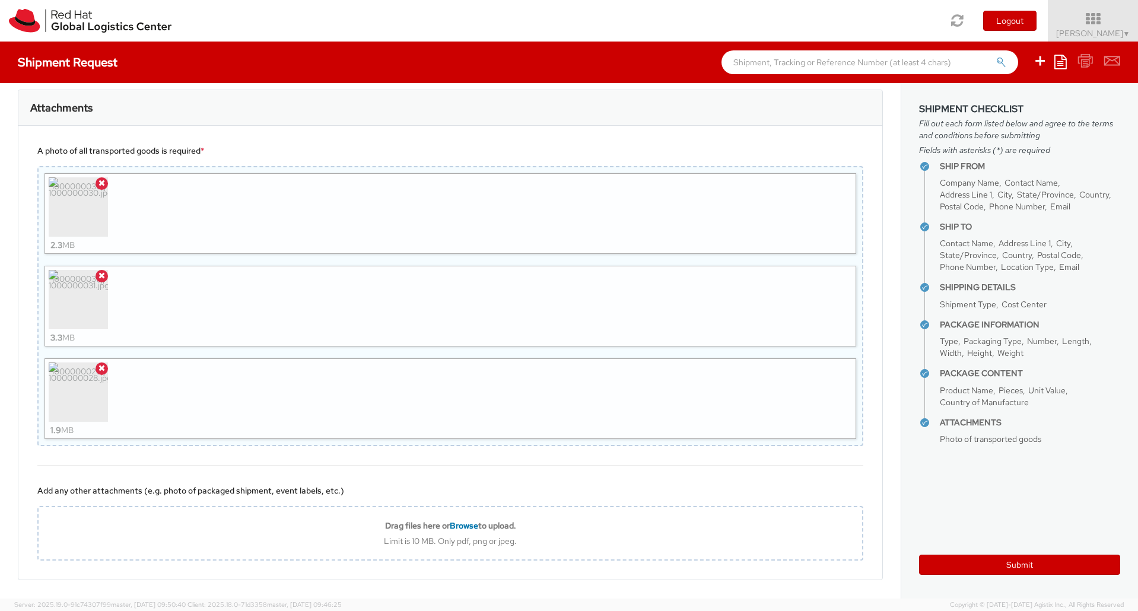
scroll to position [1238, 0]
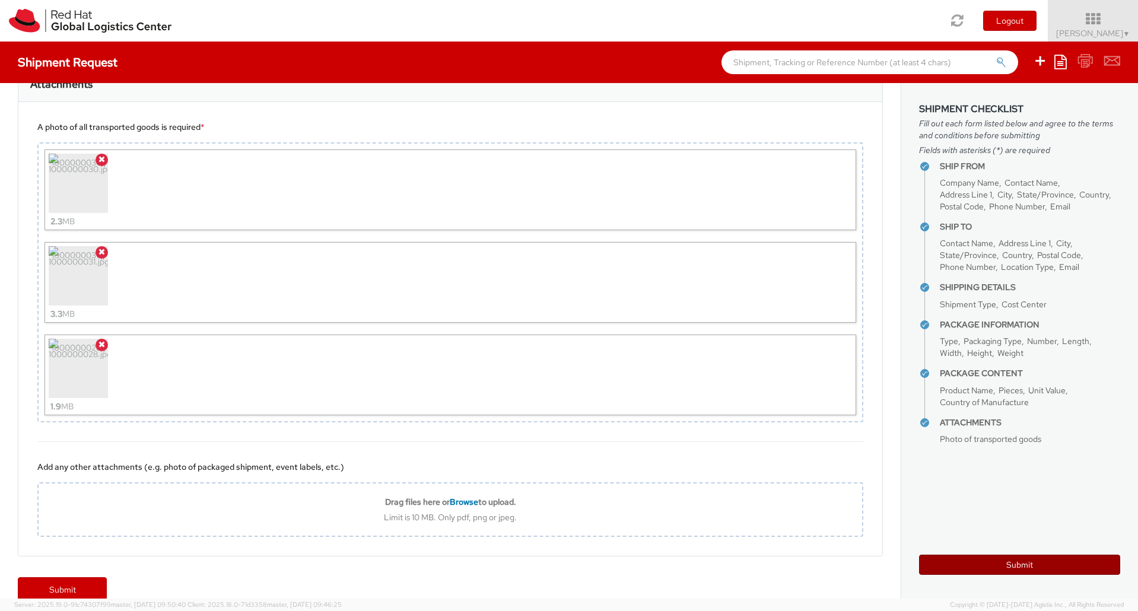
click at [1020, 562] on button "Submit" at bounding box center [1019, 565] width 201 height 20
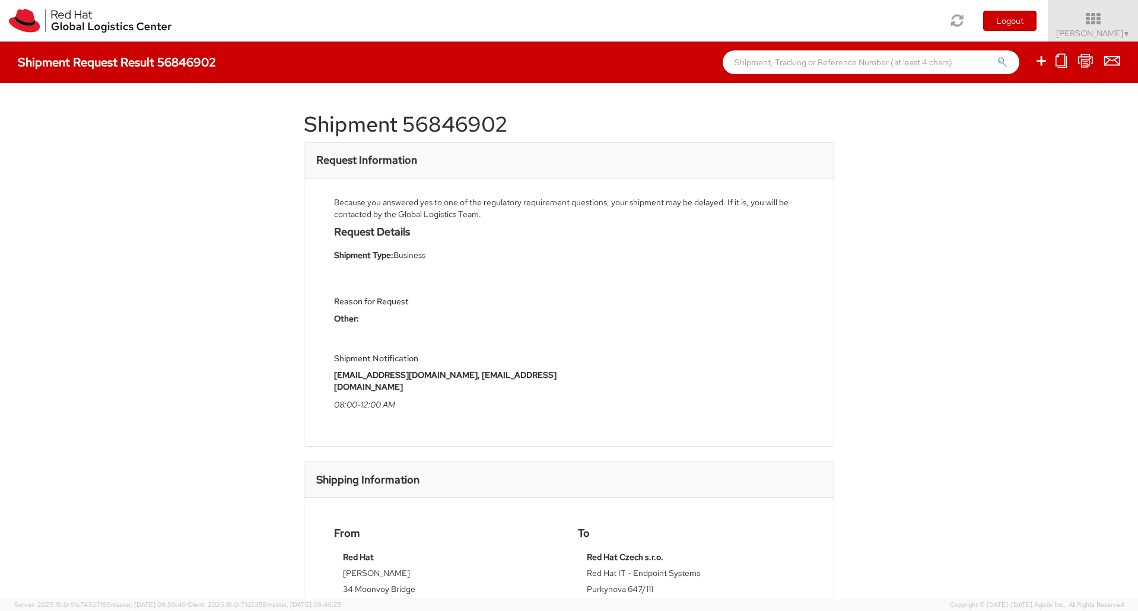
click at [171, 62] on h4 "Shipment Request Result 56846902" at bounding box center [117, 62] width 198 height 13
copy h4 "56846902"
